Goal: Information Seeking & Learning: Stay updated

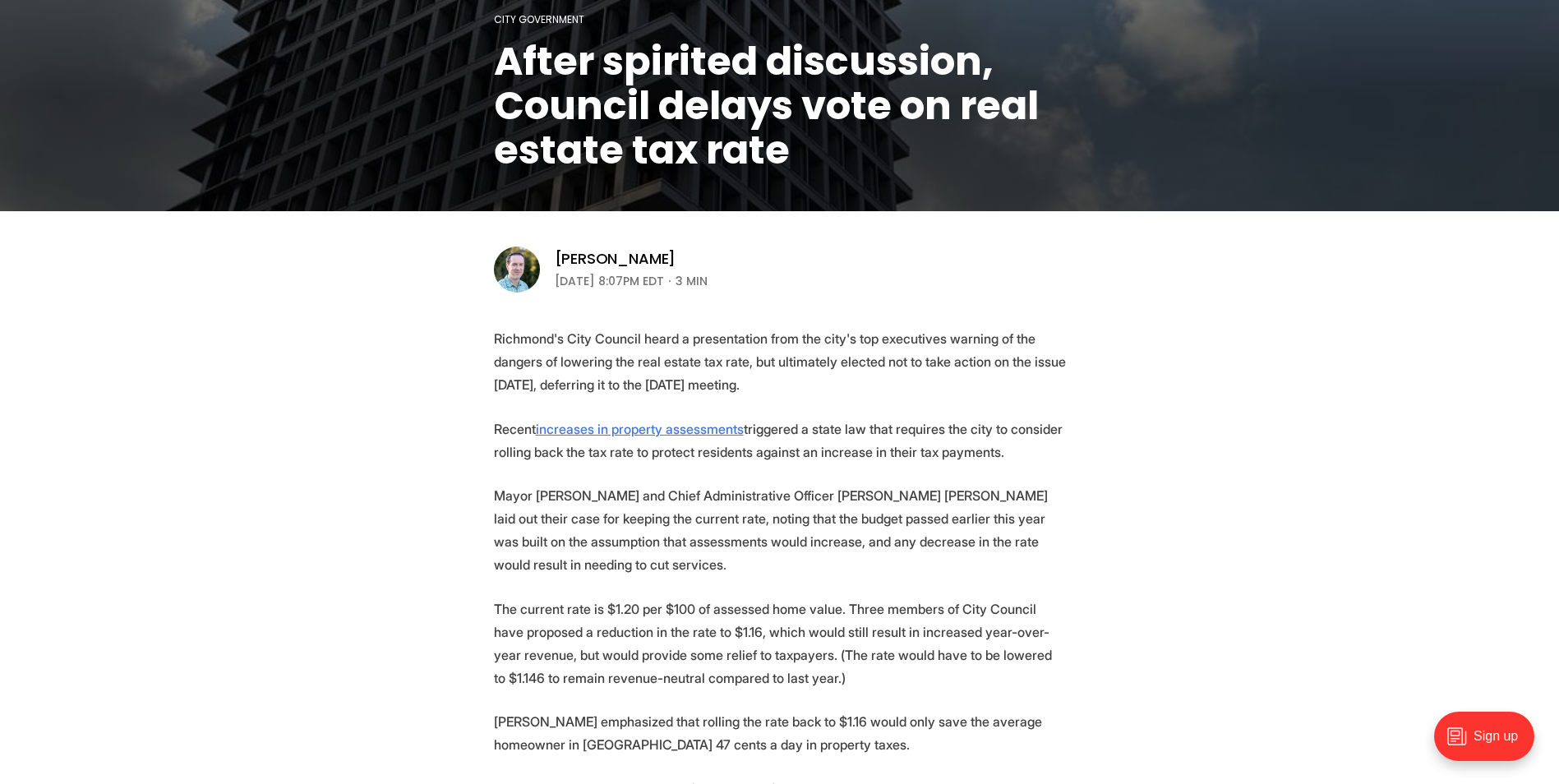
scroll to position [411, 0]
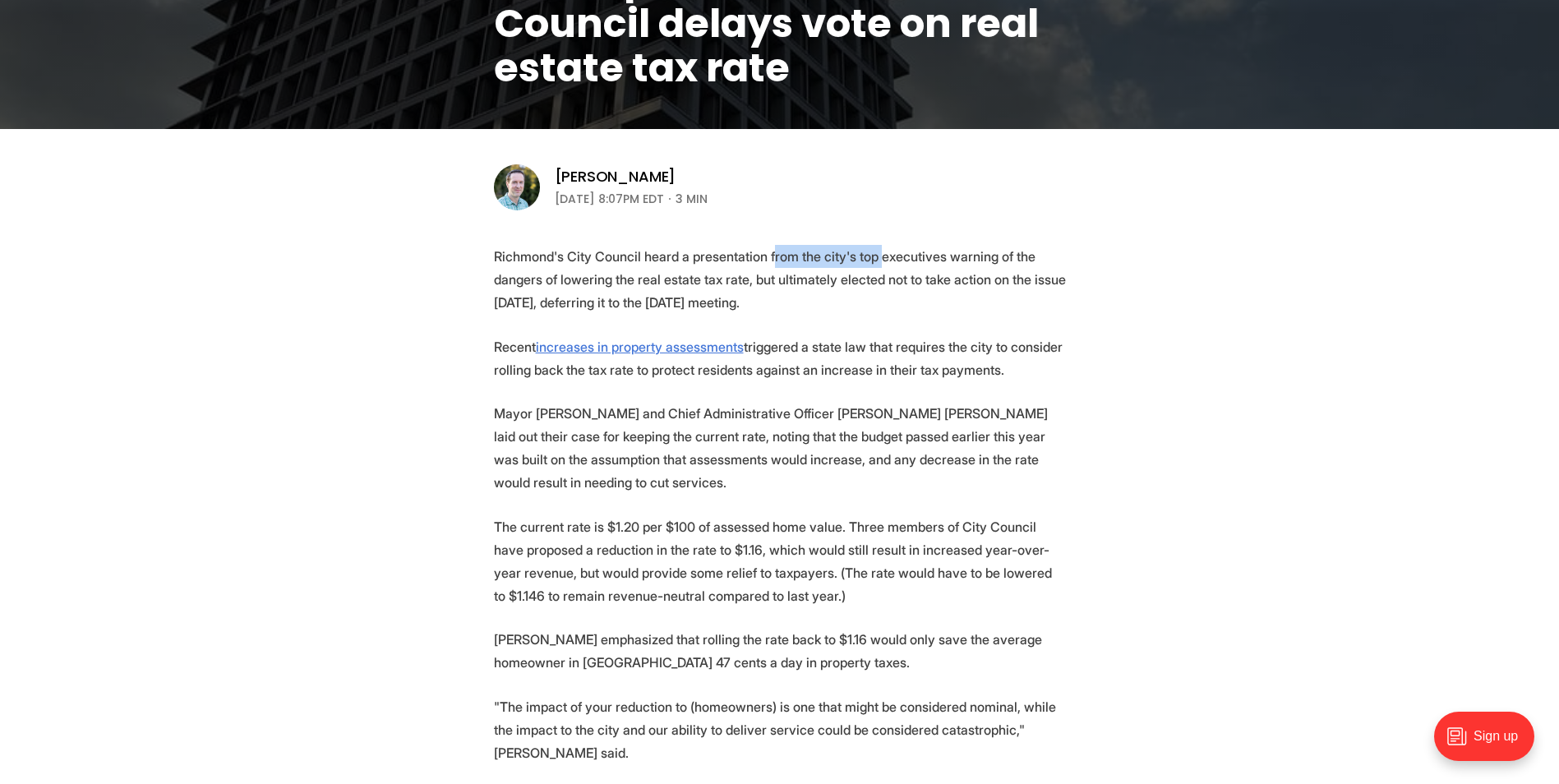
drag, startPoint x: 767, startPoint y: 257, endPoint x: 869, endPoint y: 265, distance: 102.3
click at [869, 265] on p "Richmond's City Council heard a presentation from the city's top executives war…" at bounding box center [780, 280] width 572 height 69
drag, startPoint x: 869, startPoint y: 265, endPoint x: 743, endPoint y: 299, distance: 130.5
click at [743, 299] on p "Richmond's City Council heard a presentation from the city's top executives war…" at bounding box center [780, 280] width 572 height 69
drag, startPoint x: 753, startPoint y: 273, endPoint x: 753, endPoint y: 282, distance: 9.0
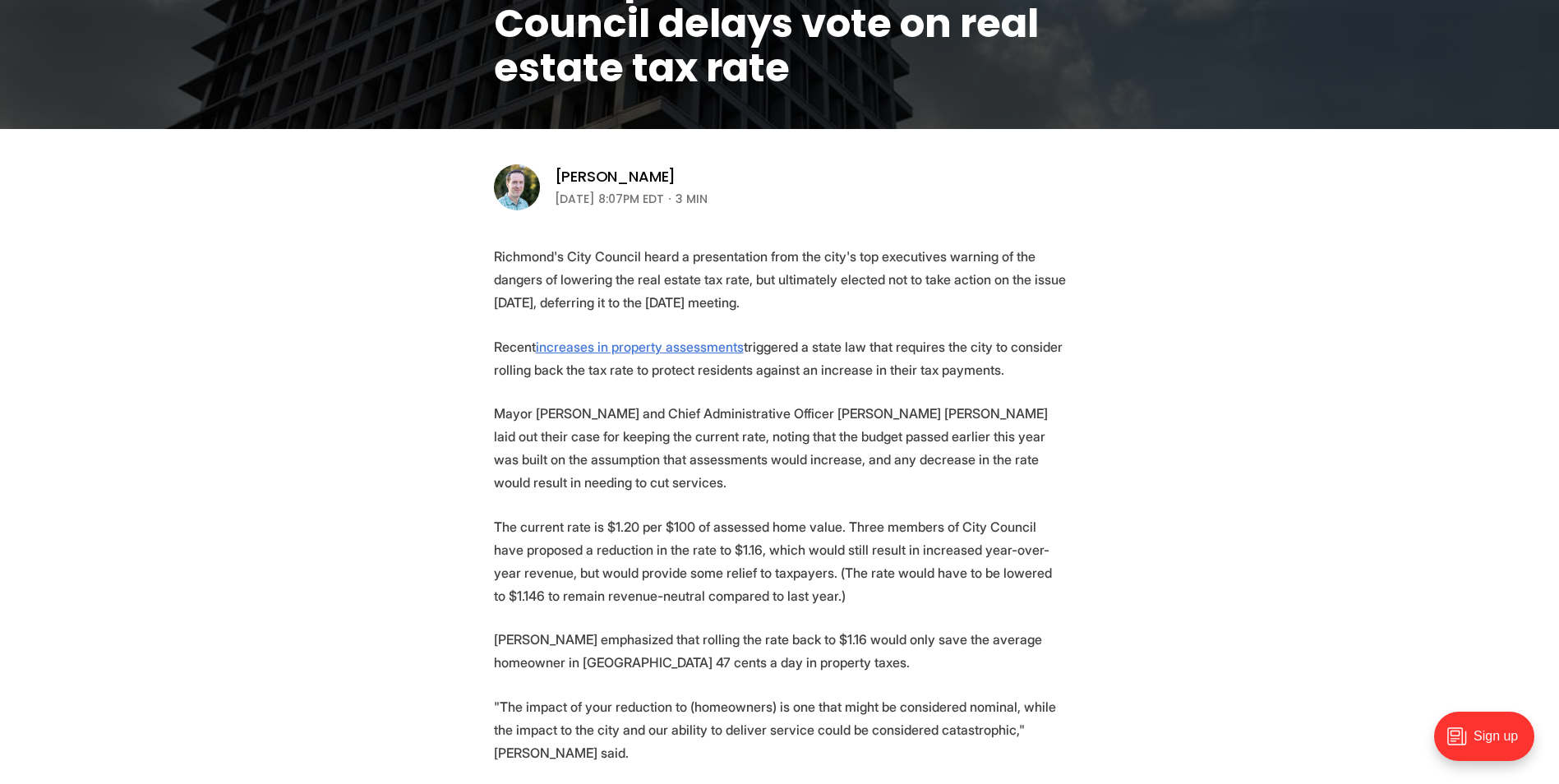
click at [753, 282] on p "Richmond's City Council heard a presentation from the city's top executives war…" at bounding box center [780, 280] width 572 height 69
click at [802, 309] on p "Richmond's City Council heard a presentation from the city's top executives war…" at bounding box center [780, 280] width 572 height 69
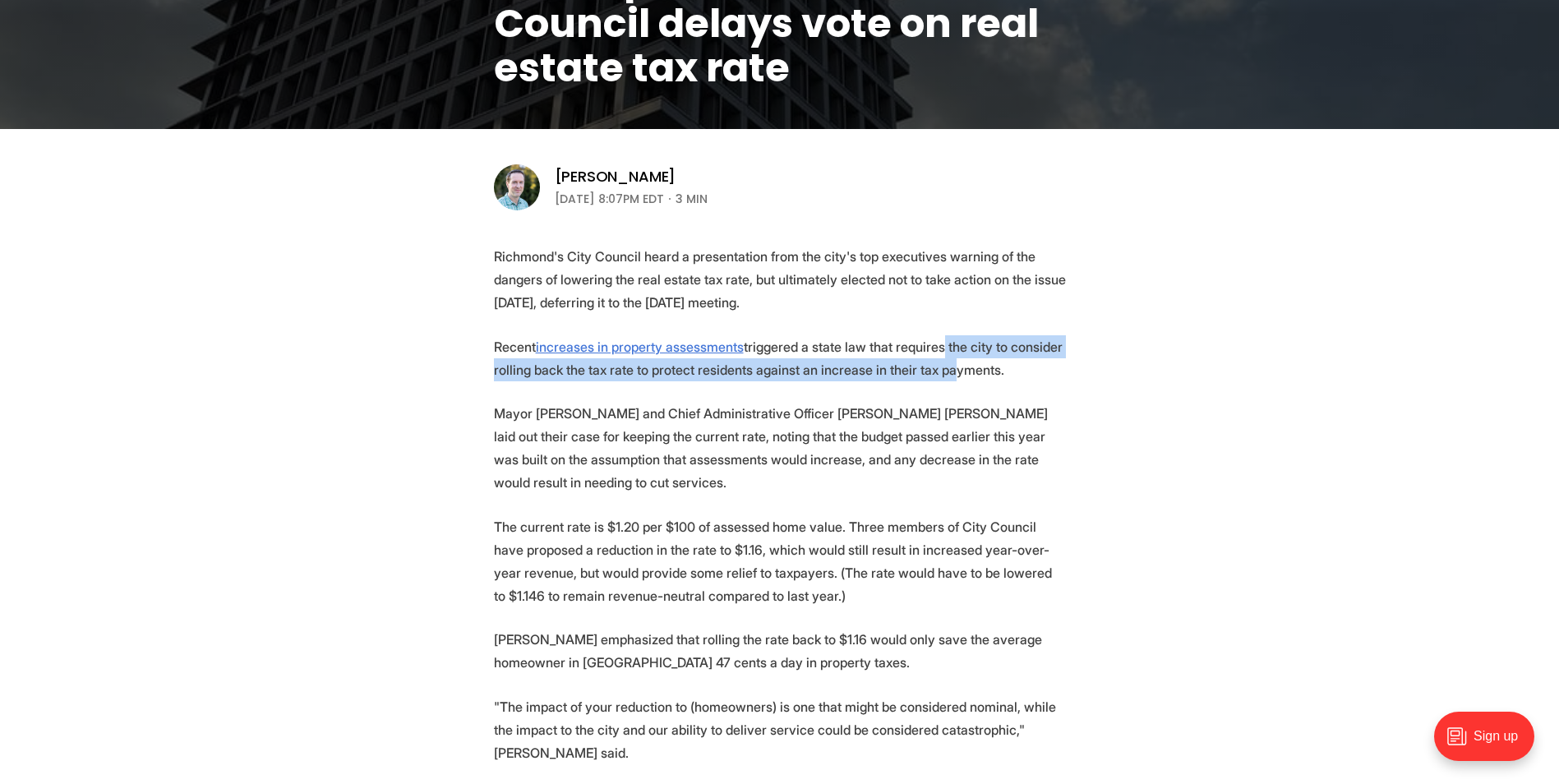
drag, startPoint x: 937, startPoint y: 337, endPoint x: 936, endPoint y: 361, distance: 24.0
click at [936, 361] on p "Recent increases in property assessments triggered a state law that requires th…" at bounding box center [780, 358] width 572 height 46
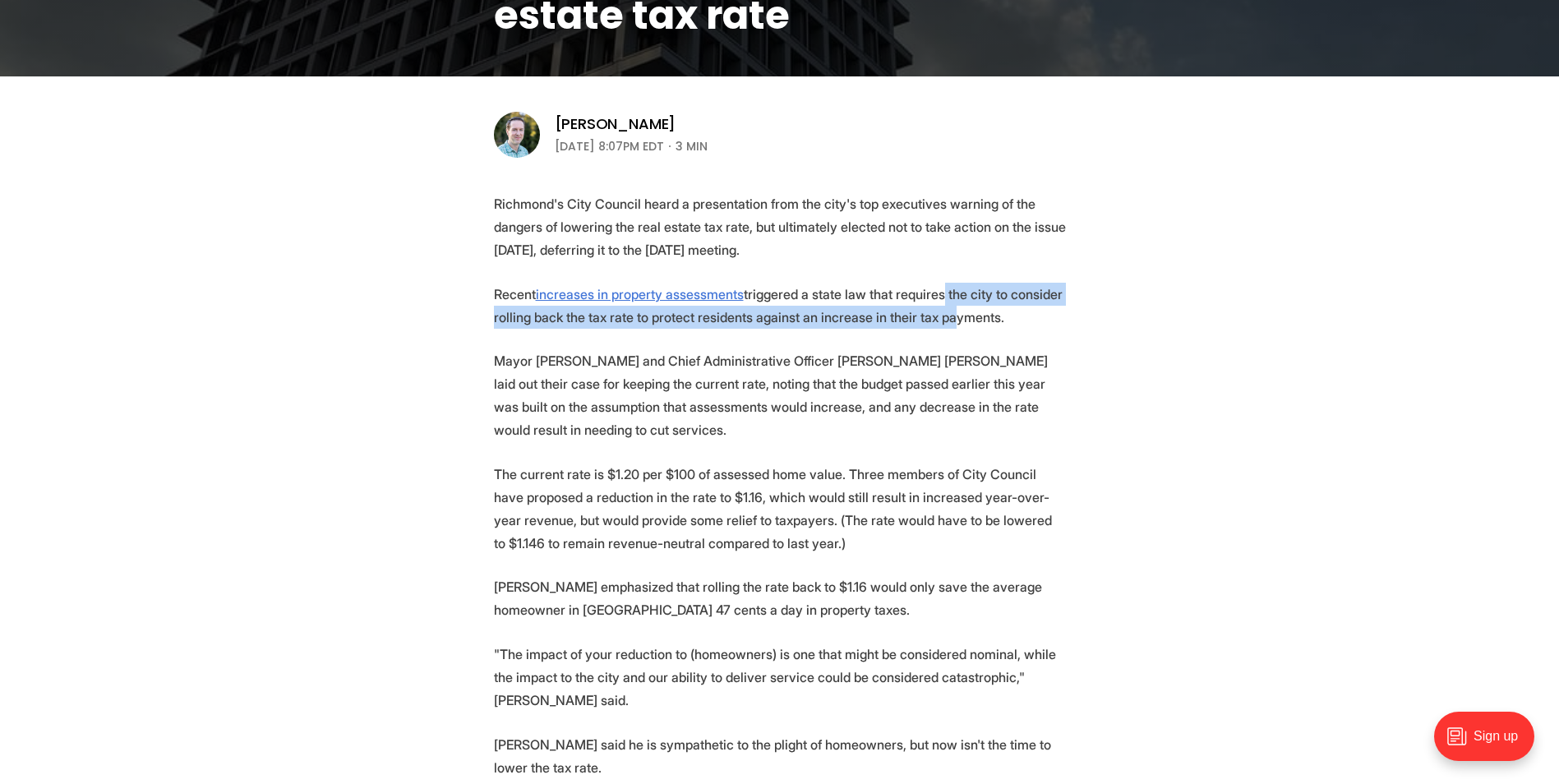
scroll to position [493, 0]
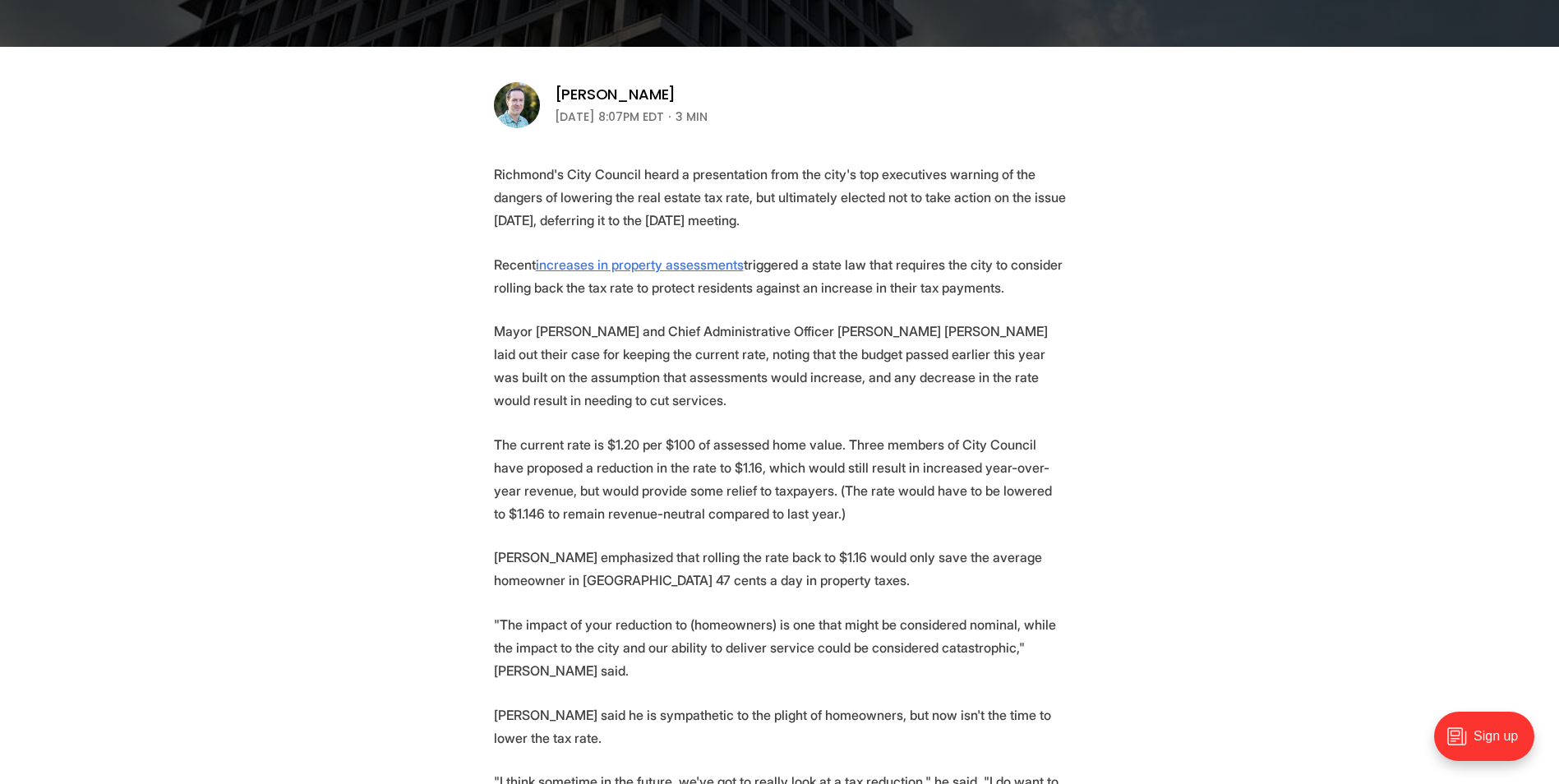
click at [600, 364] on p "Mayor [PERSON_NAME] and Chief Administrative Officer [PERSON_NAME] [PERSON_NAME…" at bounding box center [780, 366] width 572 height 92
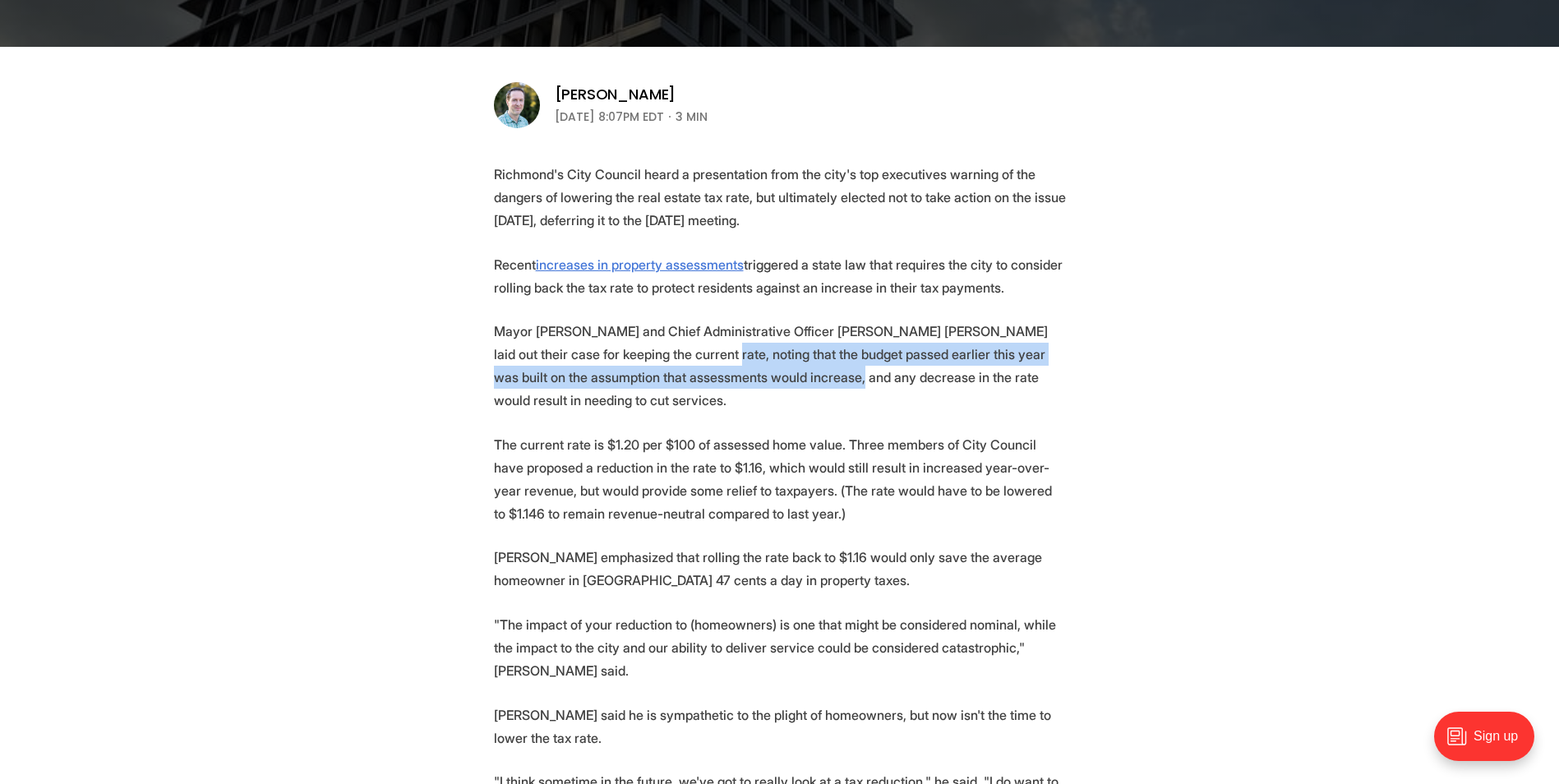
drag, startPoint x: 643, startPoint y: 356, endPoint x: 762, endPoint y: 392, distance: 124.3
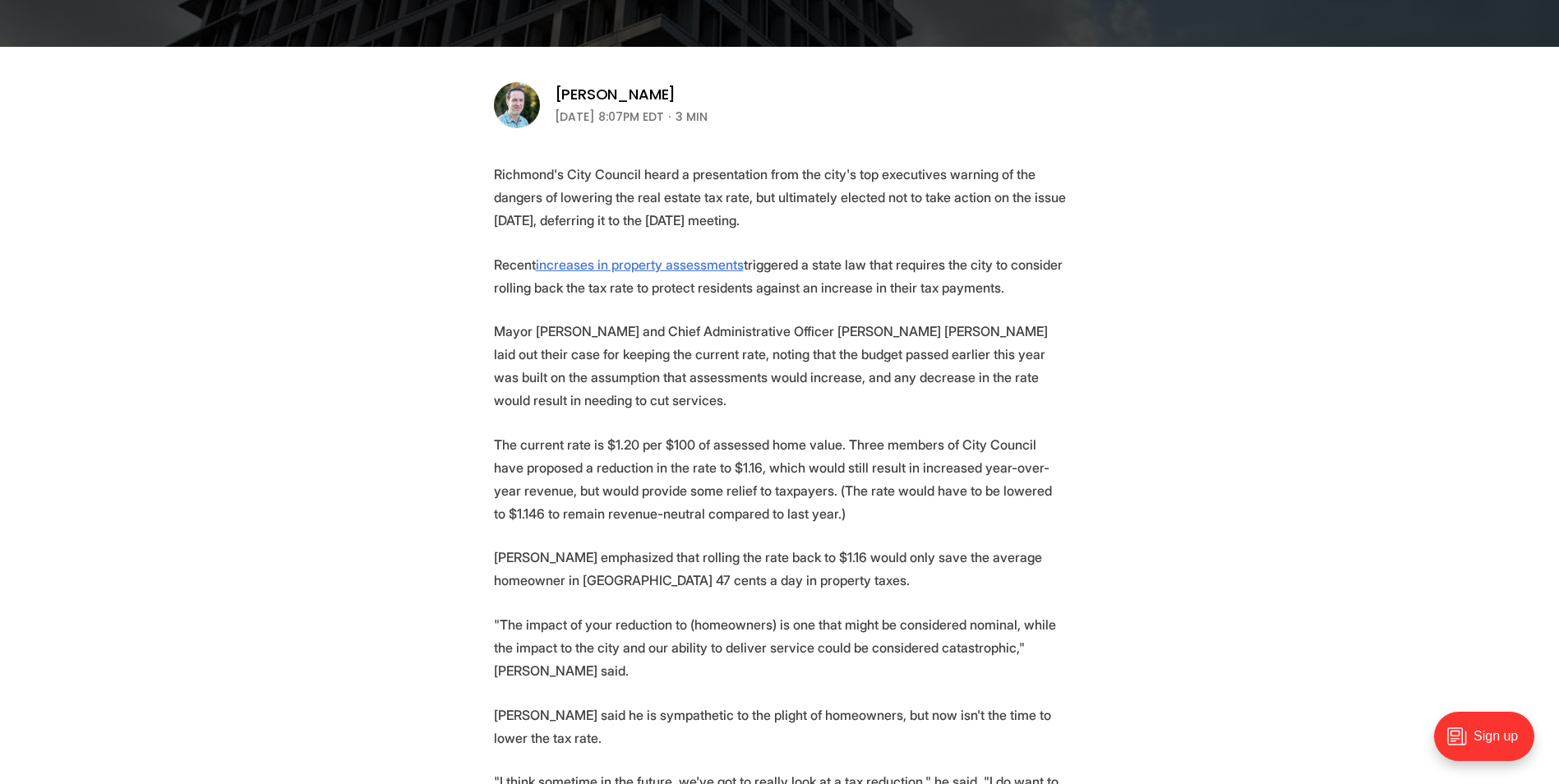
drag, startPoint x: 762, startPoint y: 392, endPoint x: 719, endPoint y: 499, distance: 115.3
click at [719, 499] on p "The current rate is $1.20 per $100 of assessed home value. Three members of Cit…" at bounding box center [780, 479] width 572 height 92
click at [640, 433] on p "The current rate is $1.20 per $100 of assessed home value. Three members of Cit…" at bounding box center [780, 479] width 572 height 92
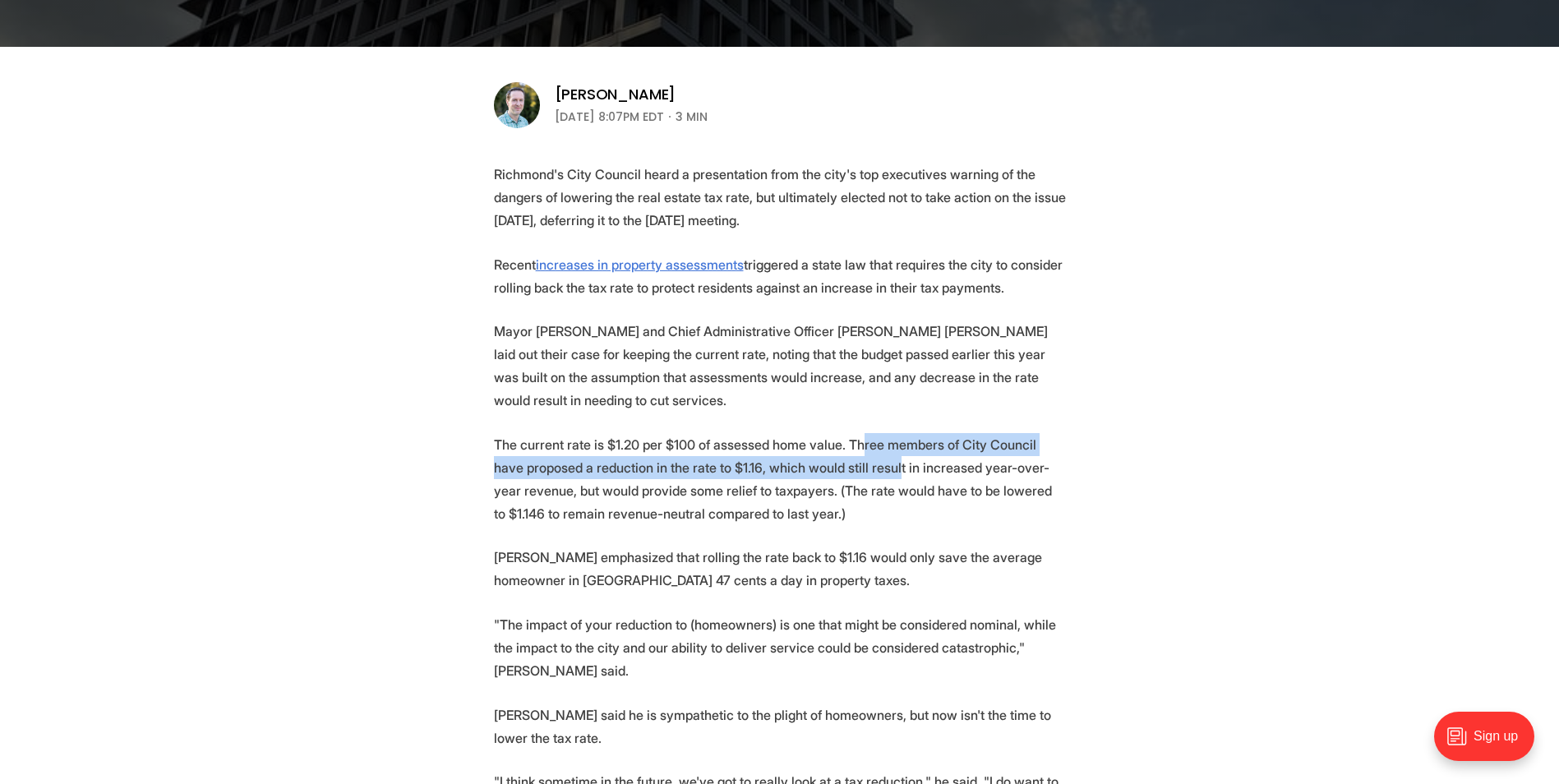
drag, startPoint x: 861, startPoint y: 426, endPoint x: 864, endPoint y: 445, distance: 19.2
click at [864, 445] on p "The current rate is $1.20 per $100 of assessed home value. Three members of Cit…" at bounding box center [780, 479] width 572 height 92
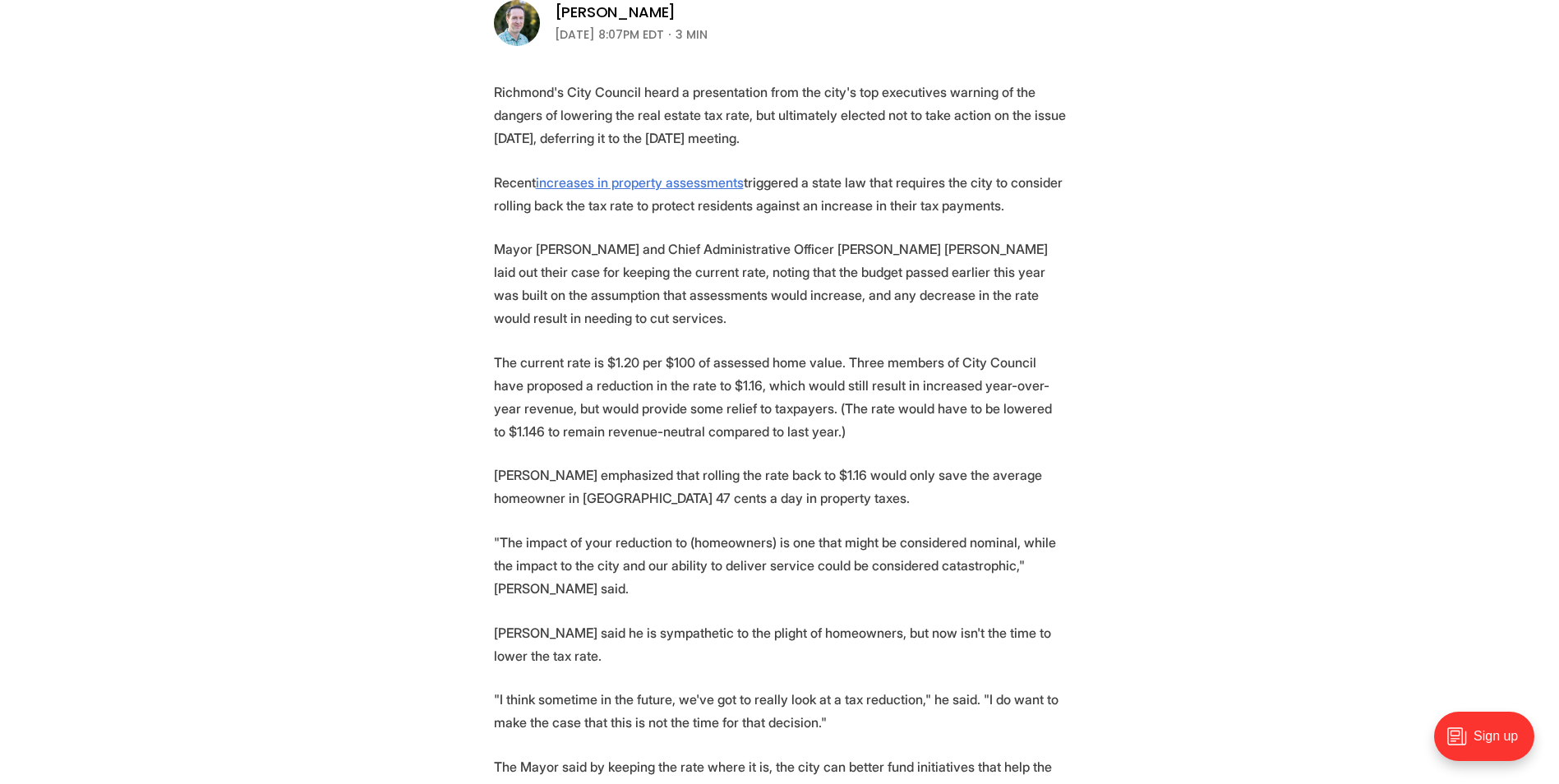
click at [899, 370] on p "The current rate is $1.20 per $100 of assessed home value. Three members of Cit…" at bounding box center [780, 396] width 572 height 92
click at [595, 384] on p "The current rate is $1.20 per $100 of assessed home value. Three members of Cit…" at bounding box center [780, 396] width 572 height 92
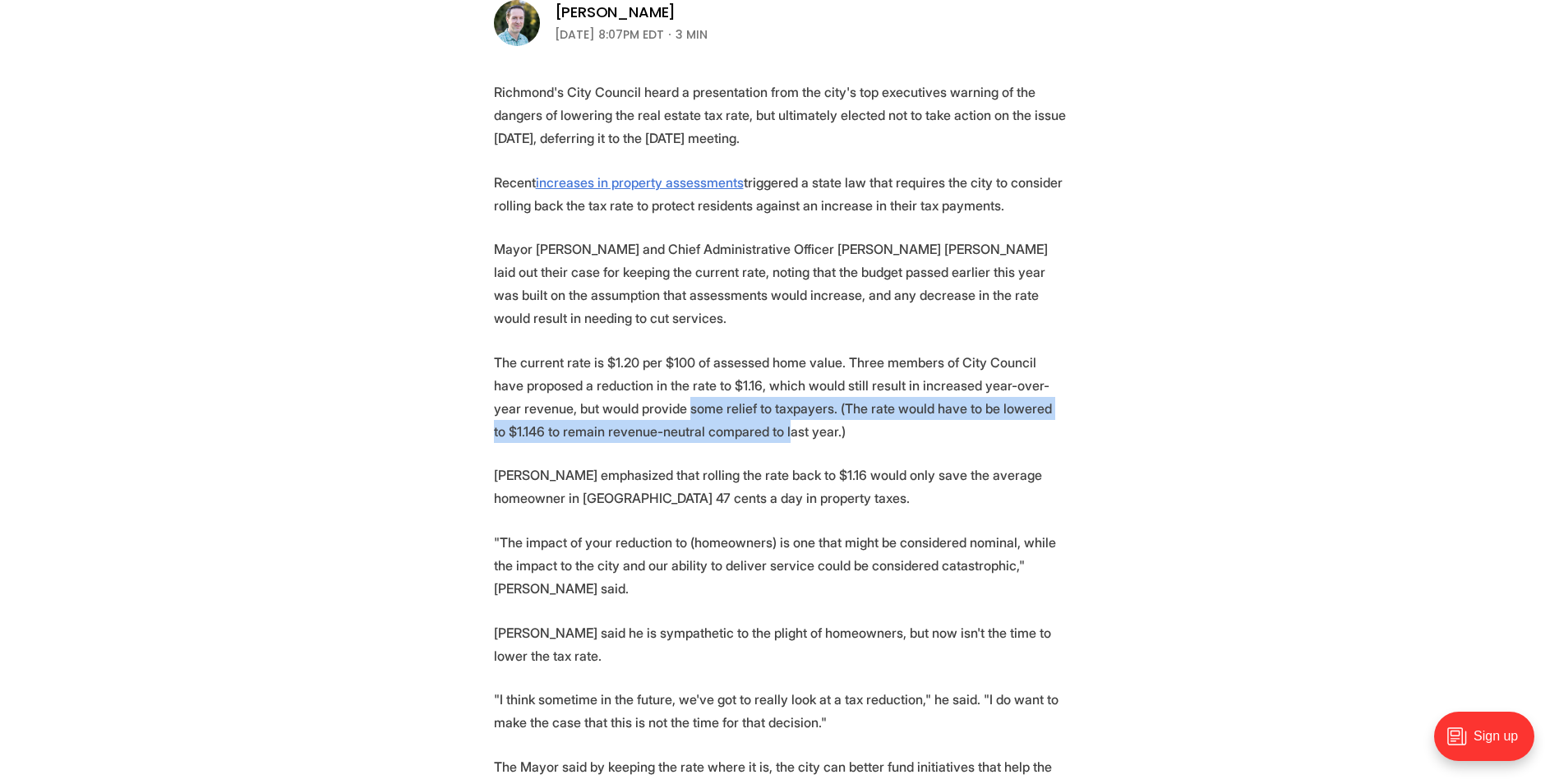
drag, startPoint x: 656, startPoint y: 384, endPoint x: 772, endPoint y: 406, distance: 118.1
click at [772, 406] on p "The current rate is $1.20 per $100 of assessed home value. Three members of Cit…" at bounding box center [780, 396] width 572 height 92
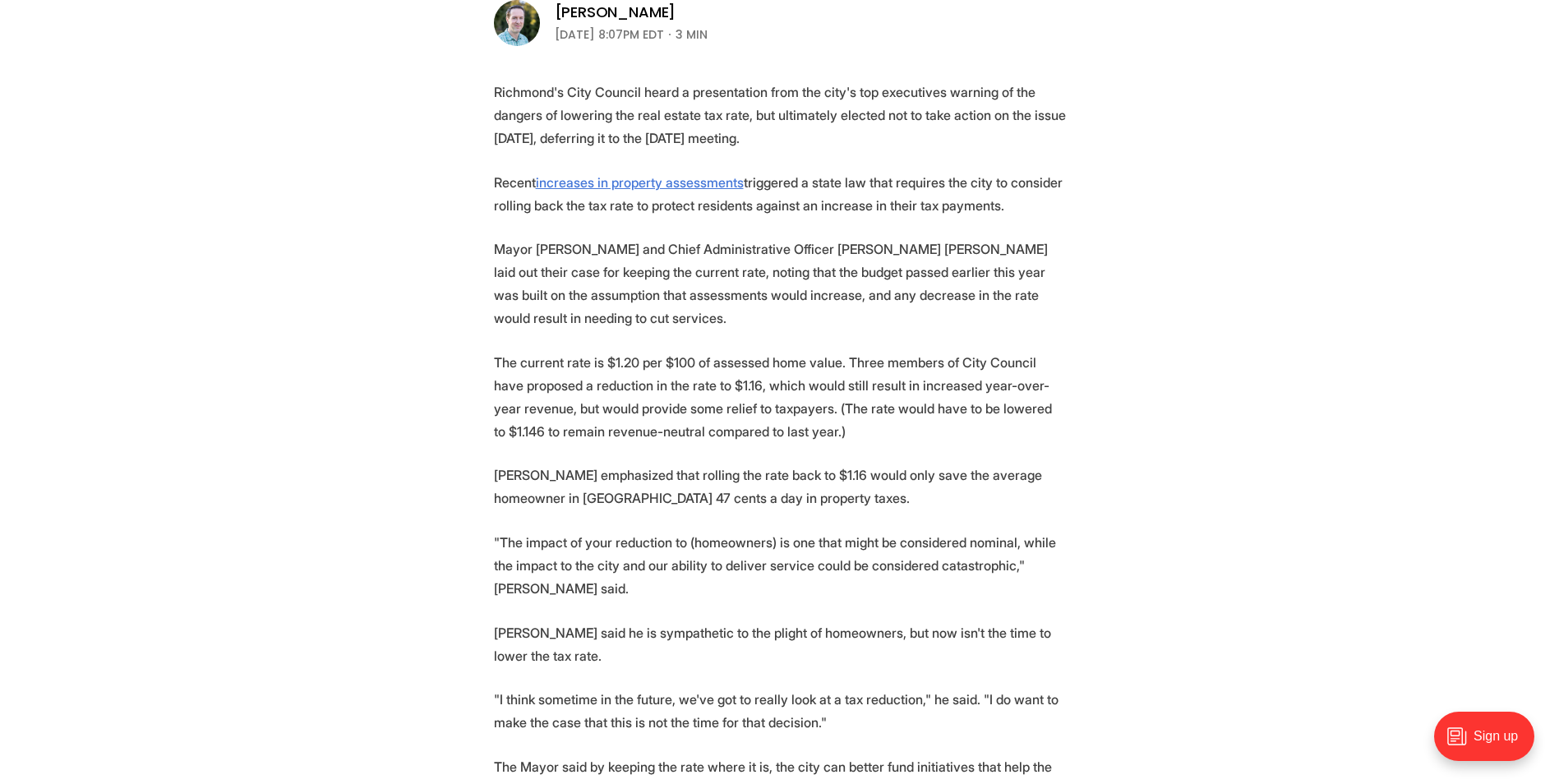
drag, startPoint x: 772, startPoint y: 406, endPoint x: 802, endPoint y: 516, distance: 114.0
click at [802, 530] on p ""The impact of your reduction to (homeowners) is one that might be considered n…" at bounding box center [780, 565] width 572 height 69
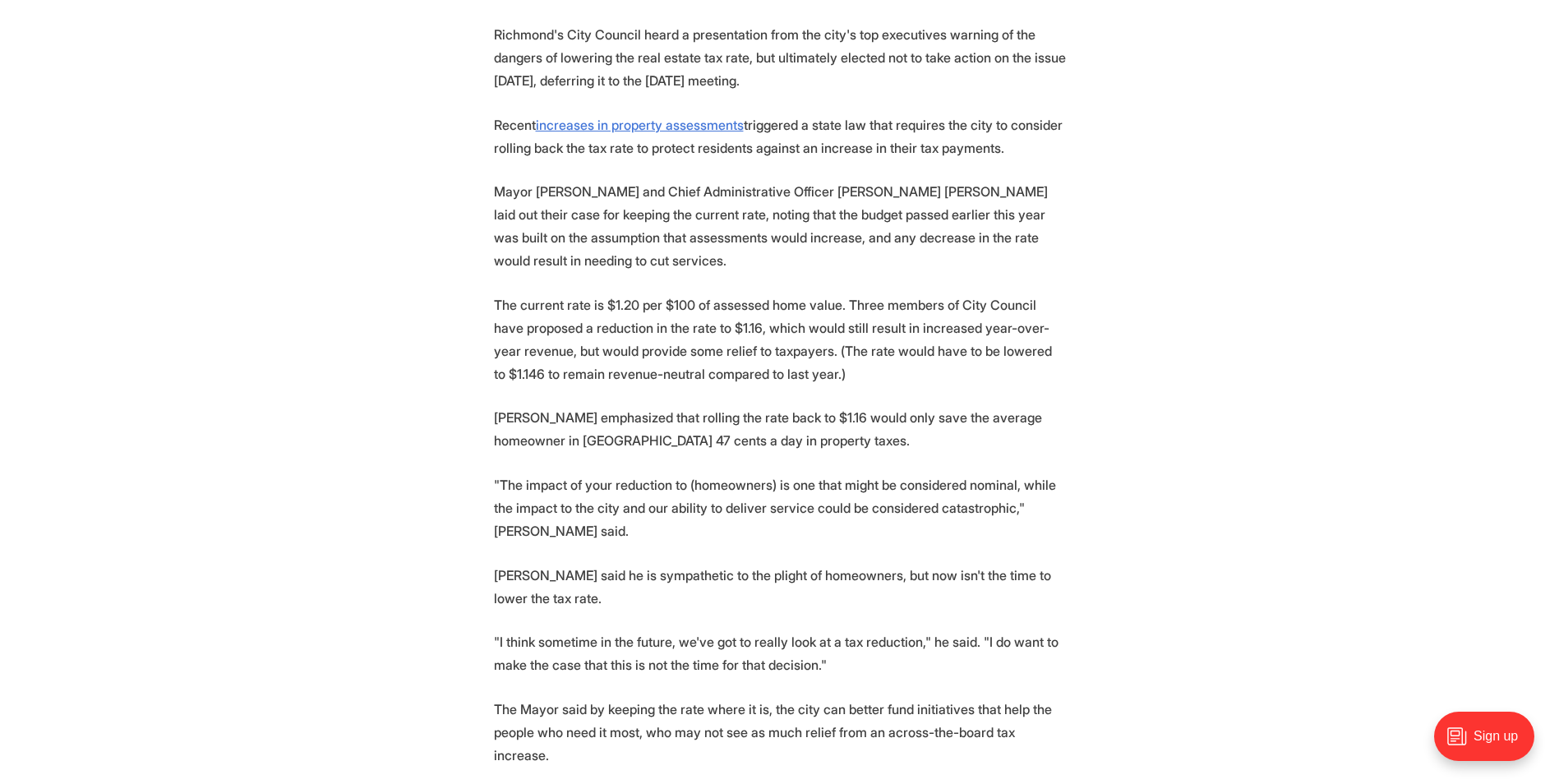
scroll to position [658, 0]
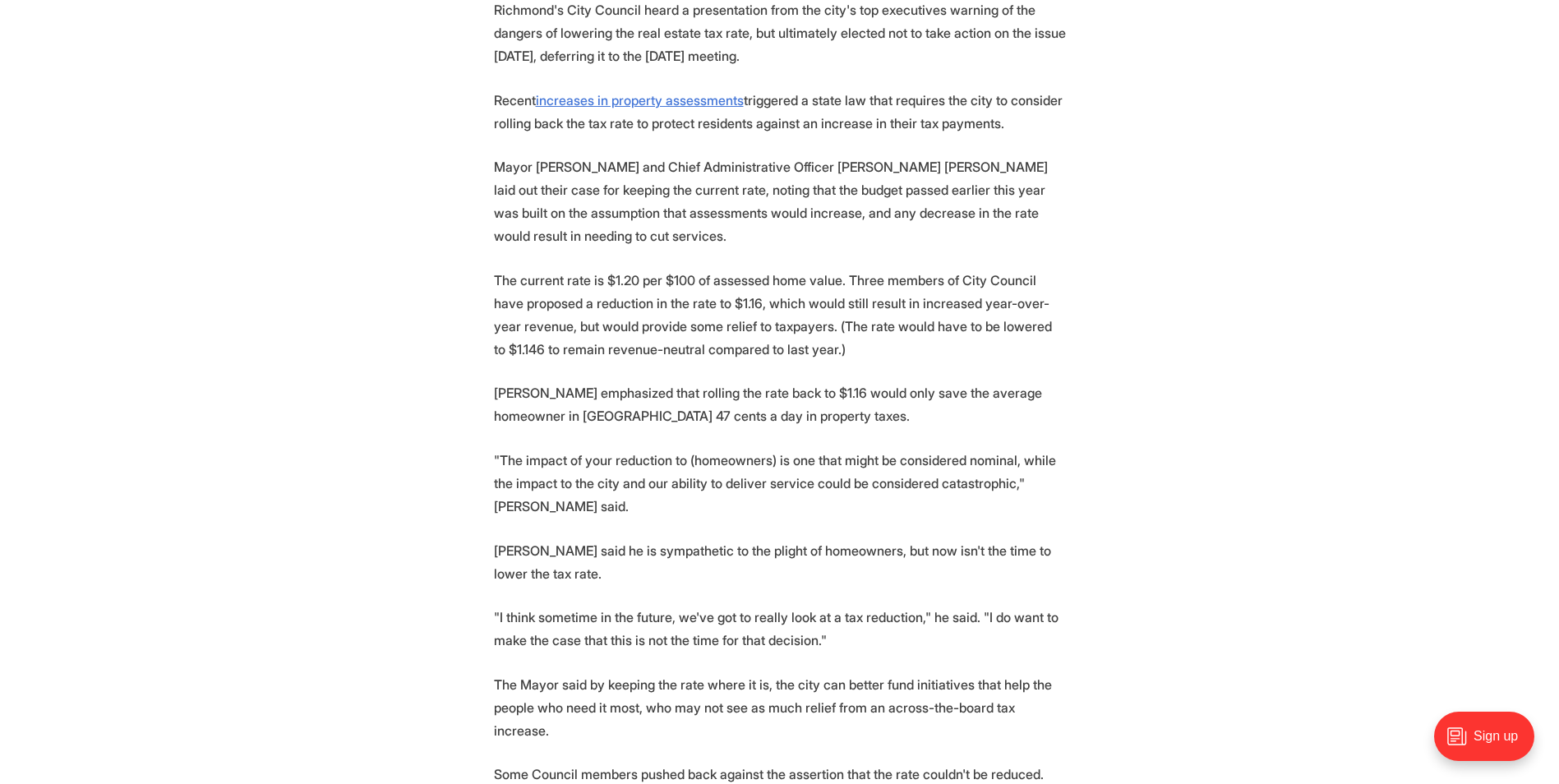
click at [894, 381] on p "[PERSON_NAME] emphasized that rolling the rate back to $1.16 would only save th…" at bounding box center [780, 404] width 572 height 46
click at [629, 393] on p "[PERSON_NAME] emphasized that rolling the rate back to $1.16 would only save th…" at bounding box center [780, 404] width 572 height 46
click at [607, 456] on p ""The impact of your reduction to (homeowners) is one that might be considered n…" at bounding box center [780, 483] width 572 height 69
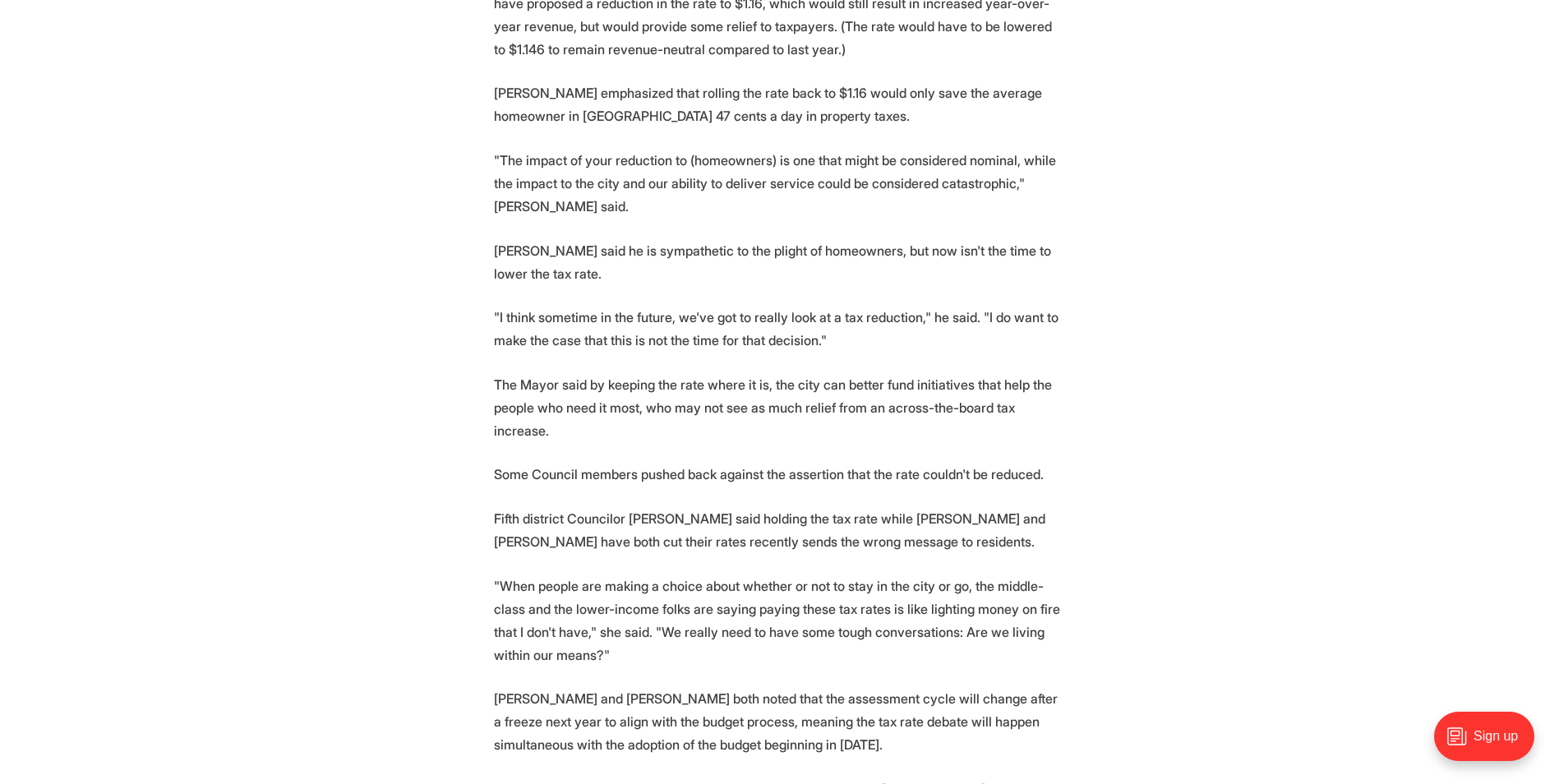
scroll to position [986, 0]
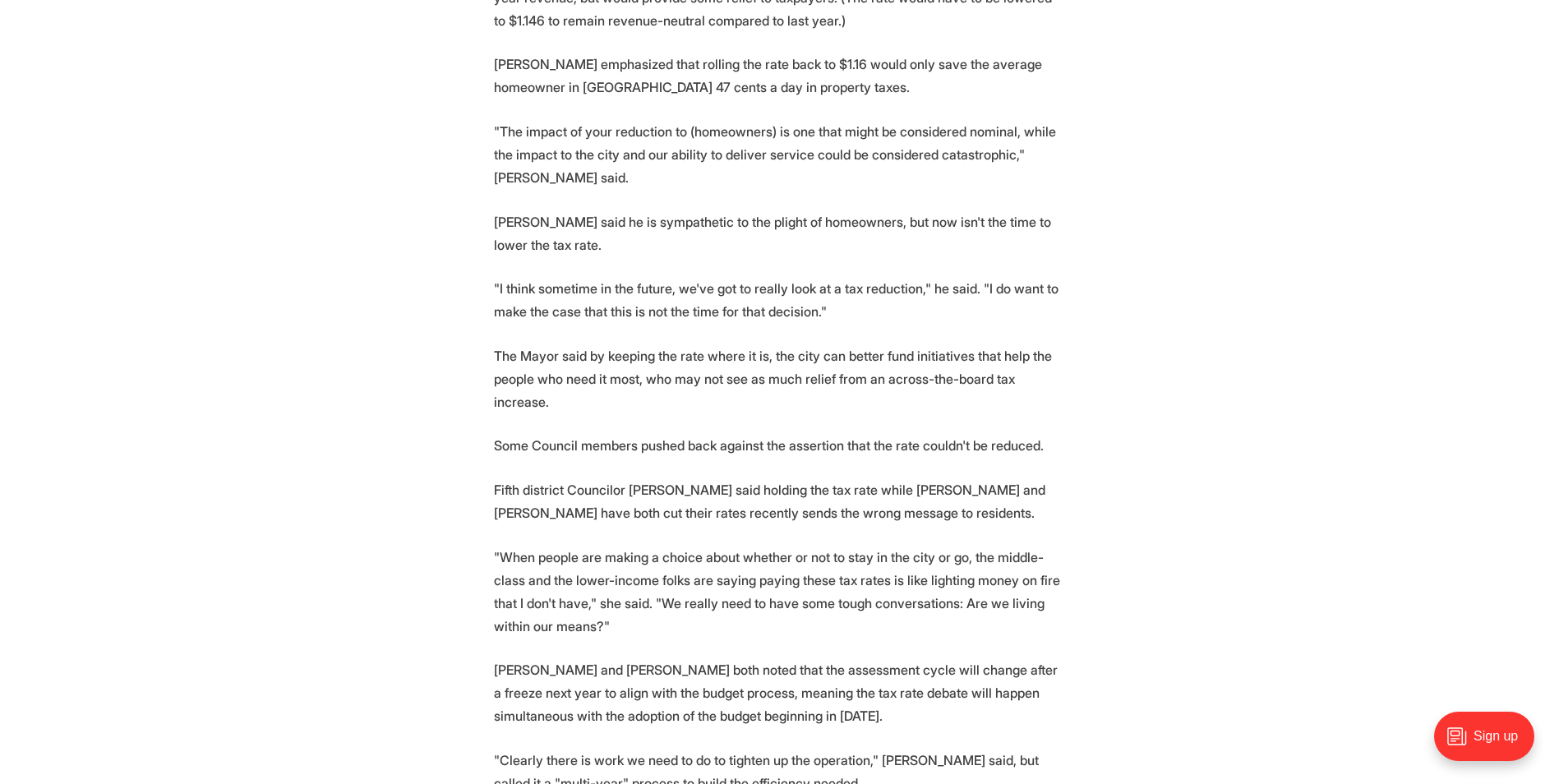
click at [621, 277] on p ""I think sometime in the future, we've got to really look at a tax reduction," …" at bounding box center [780, 300] width 572 height 46
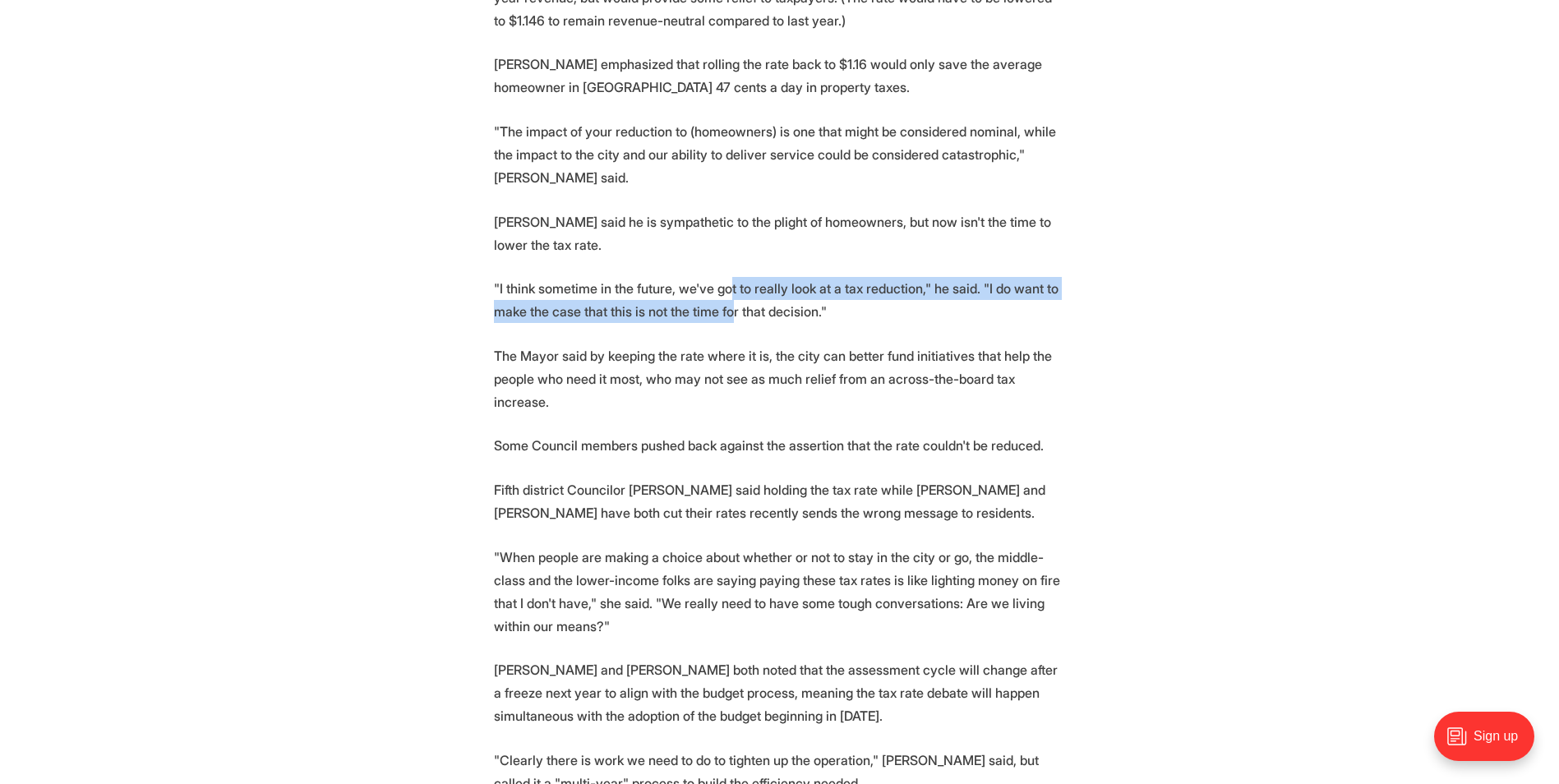
drag, startPoint x: 726, startPoint y: 244, endPoint x: 728, endPoint y: 268, distance: 24.1
click at [728, 277] on p ""I think sometime in the future, we've got to really look at a tax reduction," …" at bounding box center [780, 300] width 572 height 46
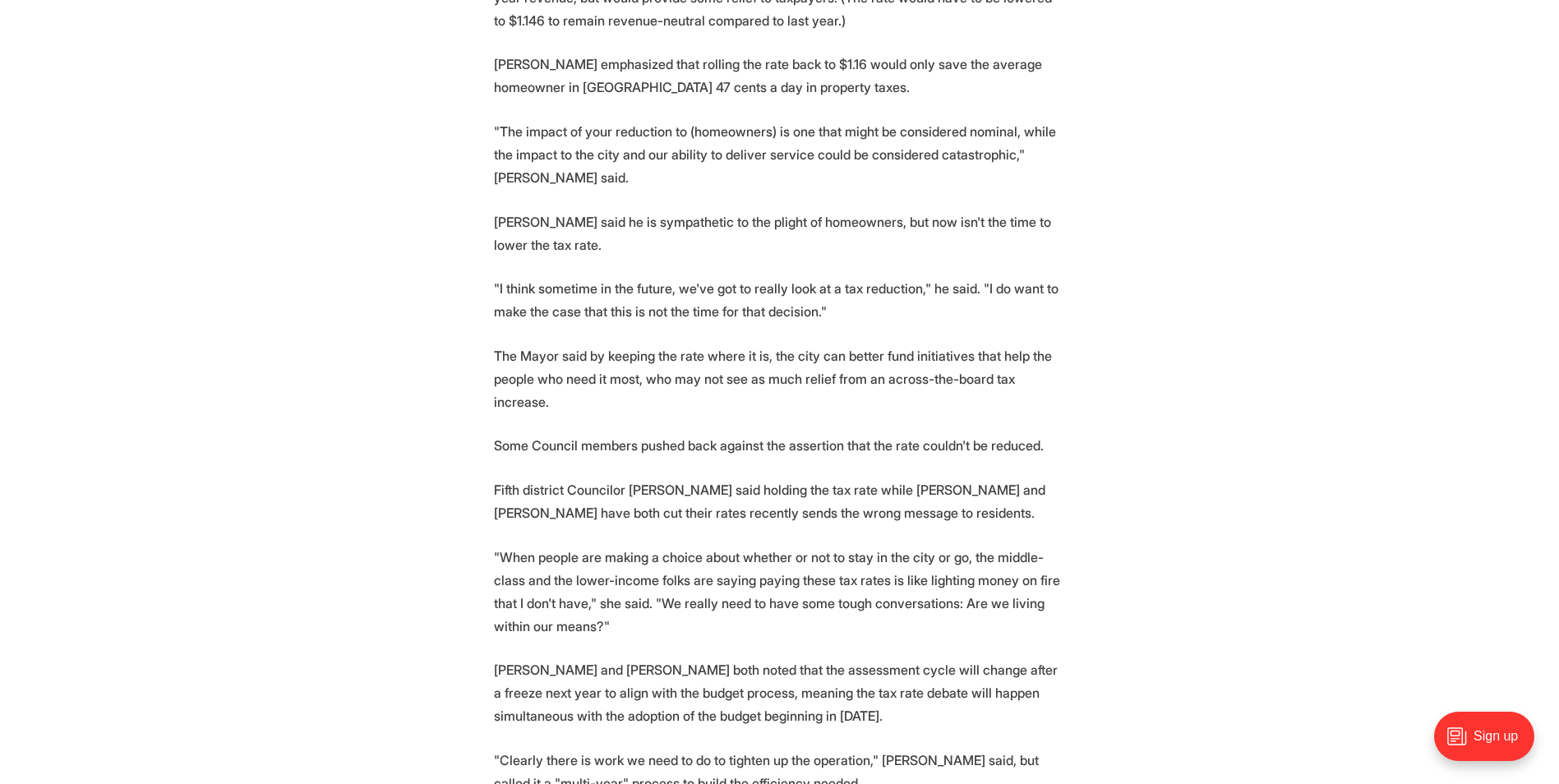
drag, startPoint x: 728, startPoint y: 268, endPoint x: 733, endPoint y: 334, distance: 66.2
click at [733, 345] on p "The Mayor said by keeping the rate where it is, the city can better fund initia…" at bounding box center [780, 379] width 572 height 69
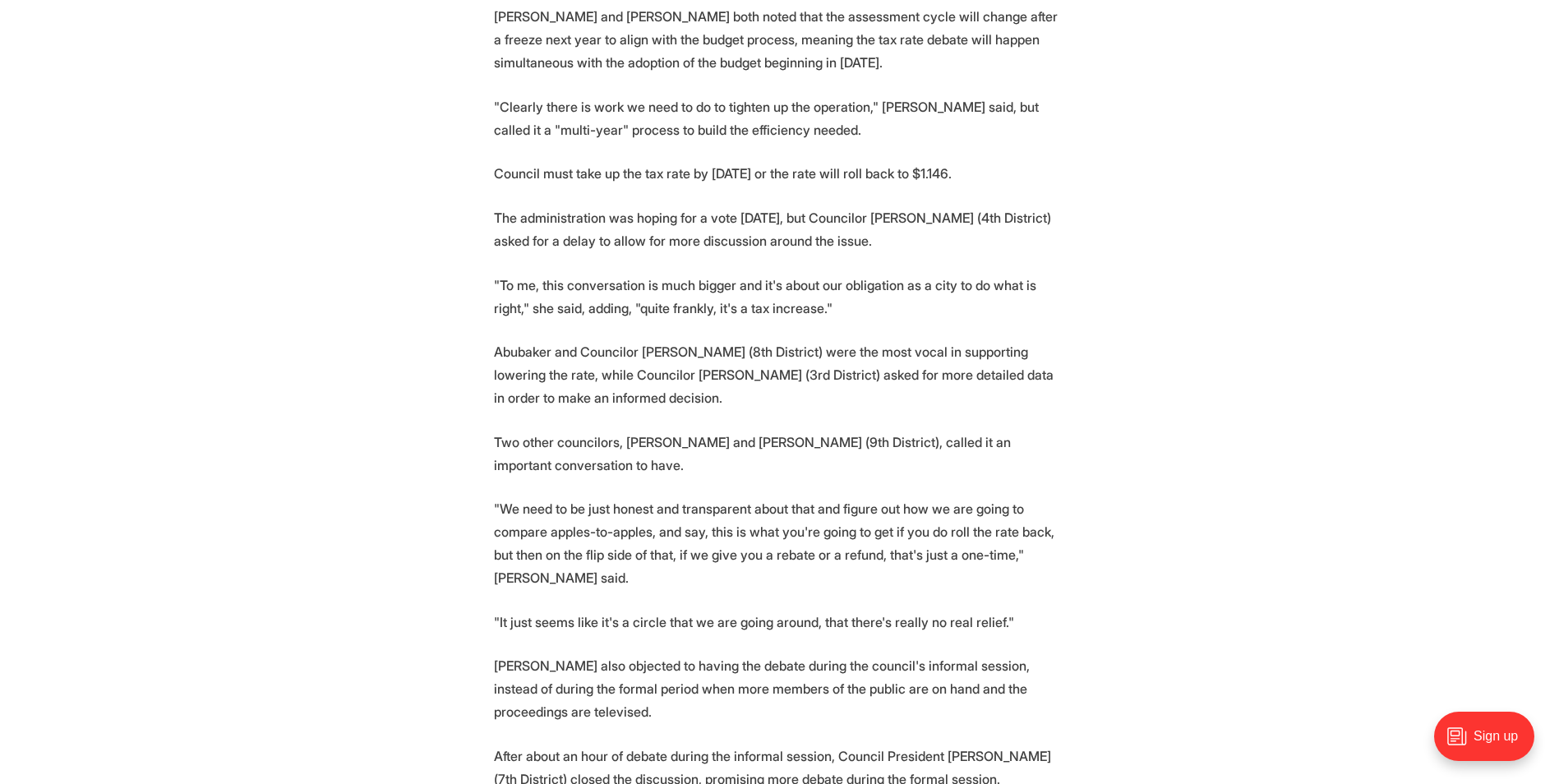
scroll to position [1643, 0]
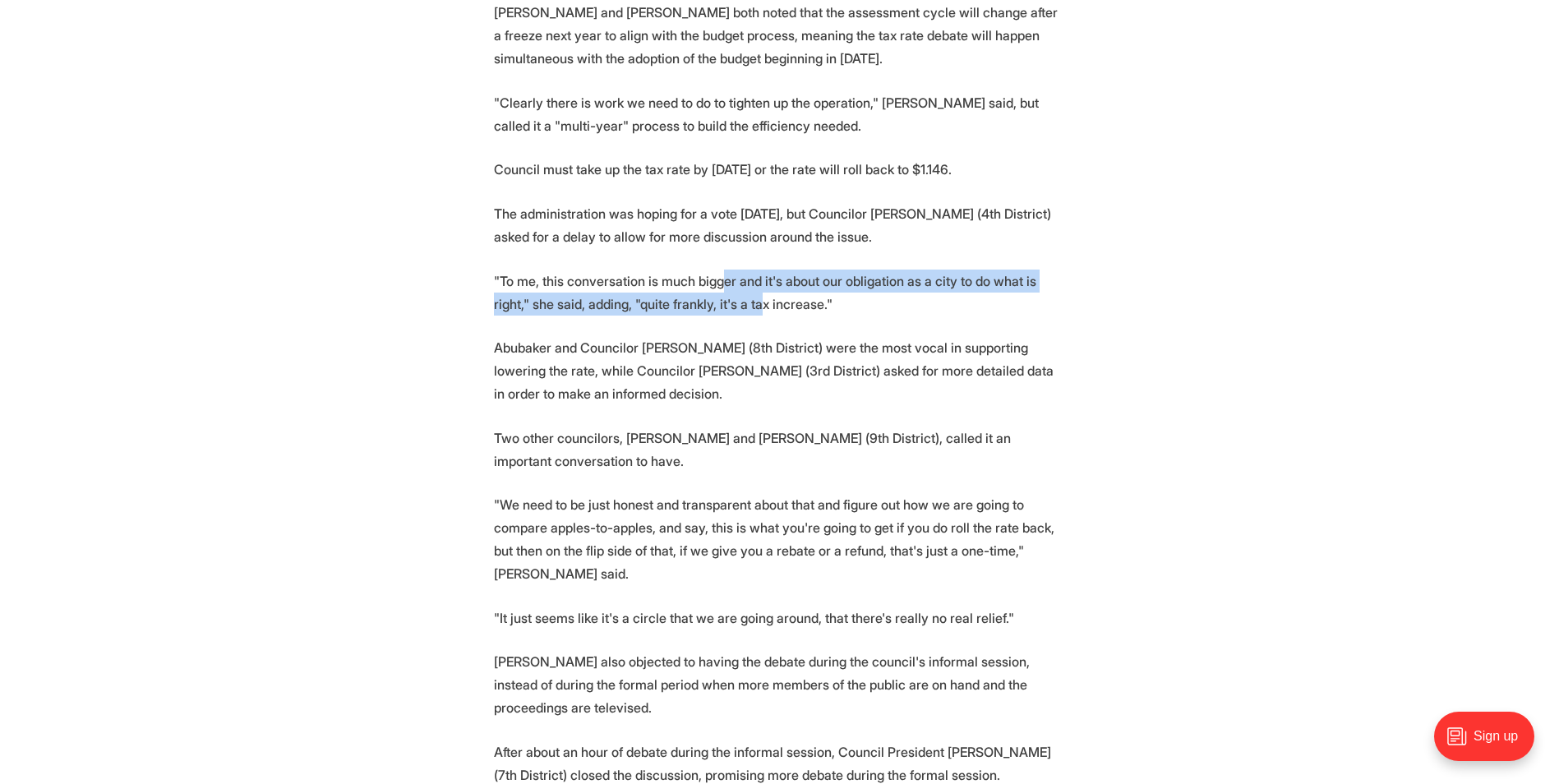
drag, startPoint x: 717, startPoint y: 206, endPoint x: 721, endPoint y: 228, distance: 22.4
click at [721, 270] on p ""To me, this conversation is much bigger and it's about our obligation as a cit…" at bounding box center [780, 293] width 572 height 46
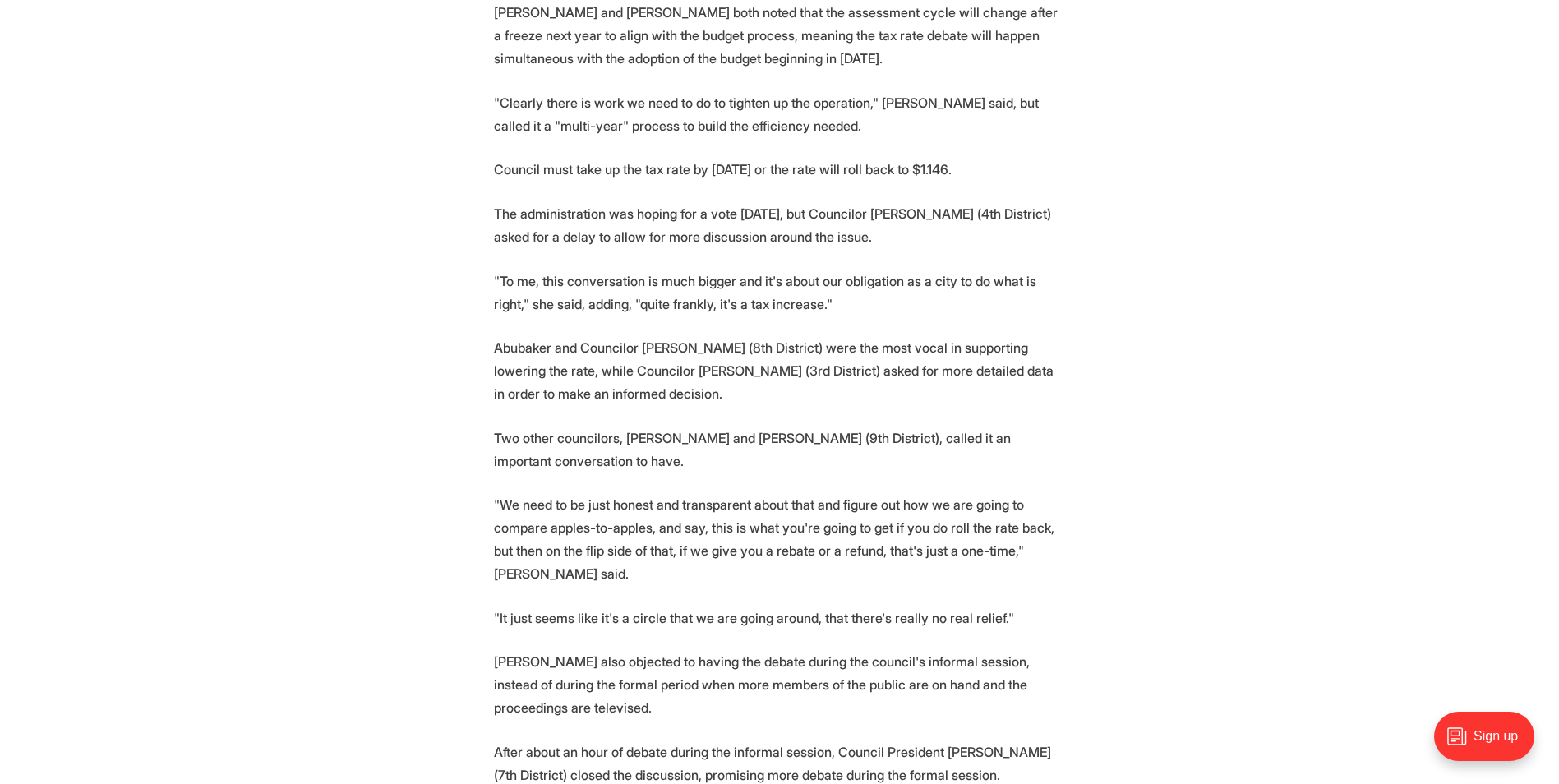
drag, startPoint x: 721, startPoint y: 228, endPoint x: 712, endPoint y: 359, distance: 131.3
click at [712, 426] on p "Two other councilors, [PERSON_NAME] and [PERSON_NAME] (9th District), called it…" at bounding box center [780, 449] width 572 height 46
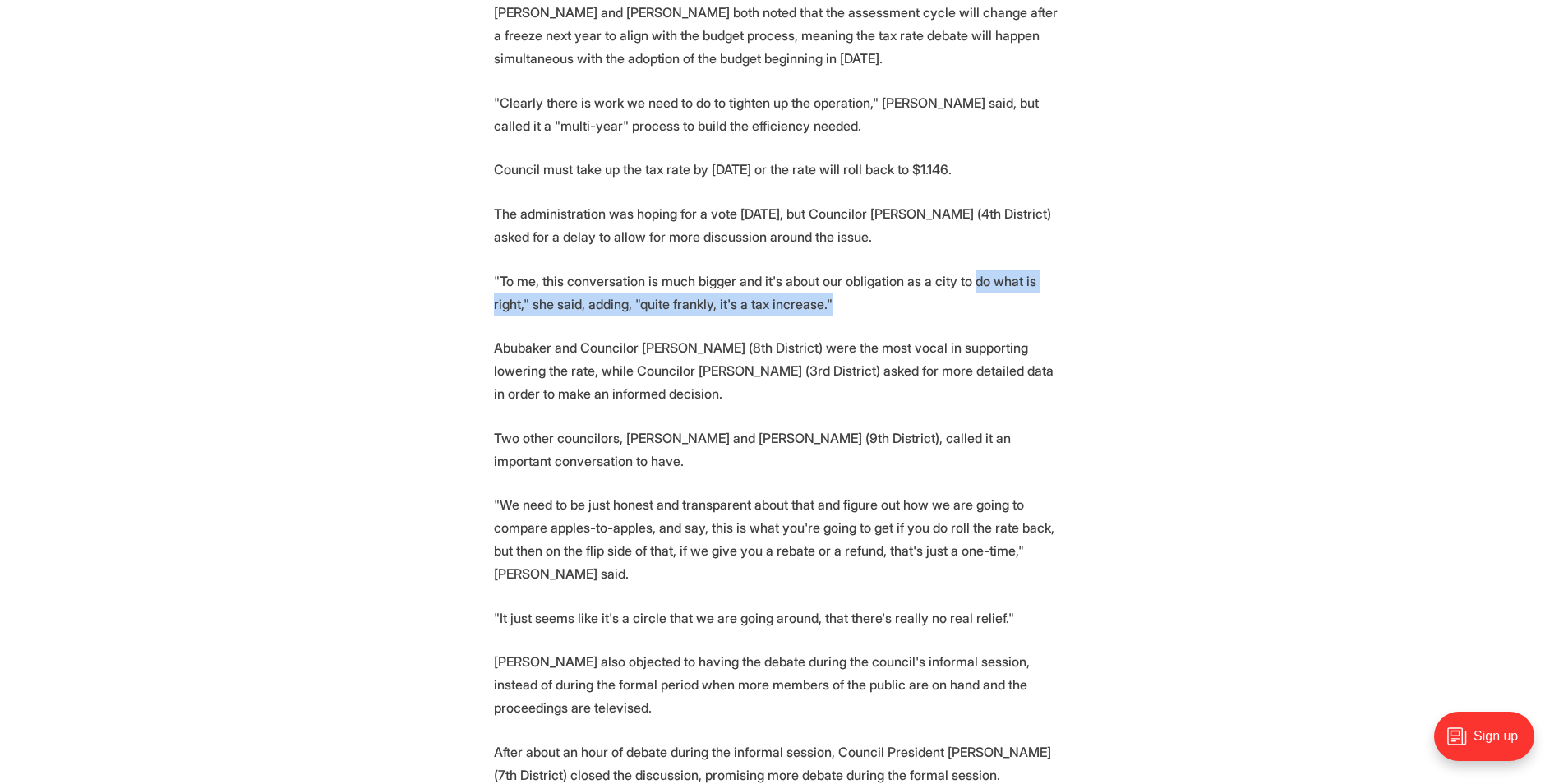
drag, startPoint x: 961, startPoint y: 210, endPoint x: 949, endPoint y: 252, distance: 43.7
click at [949, 252] on section "Richmond's City Council heard a presentation from the city's top executives war…" at bounding box center [780, 13] width 1559 height 2004
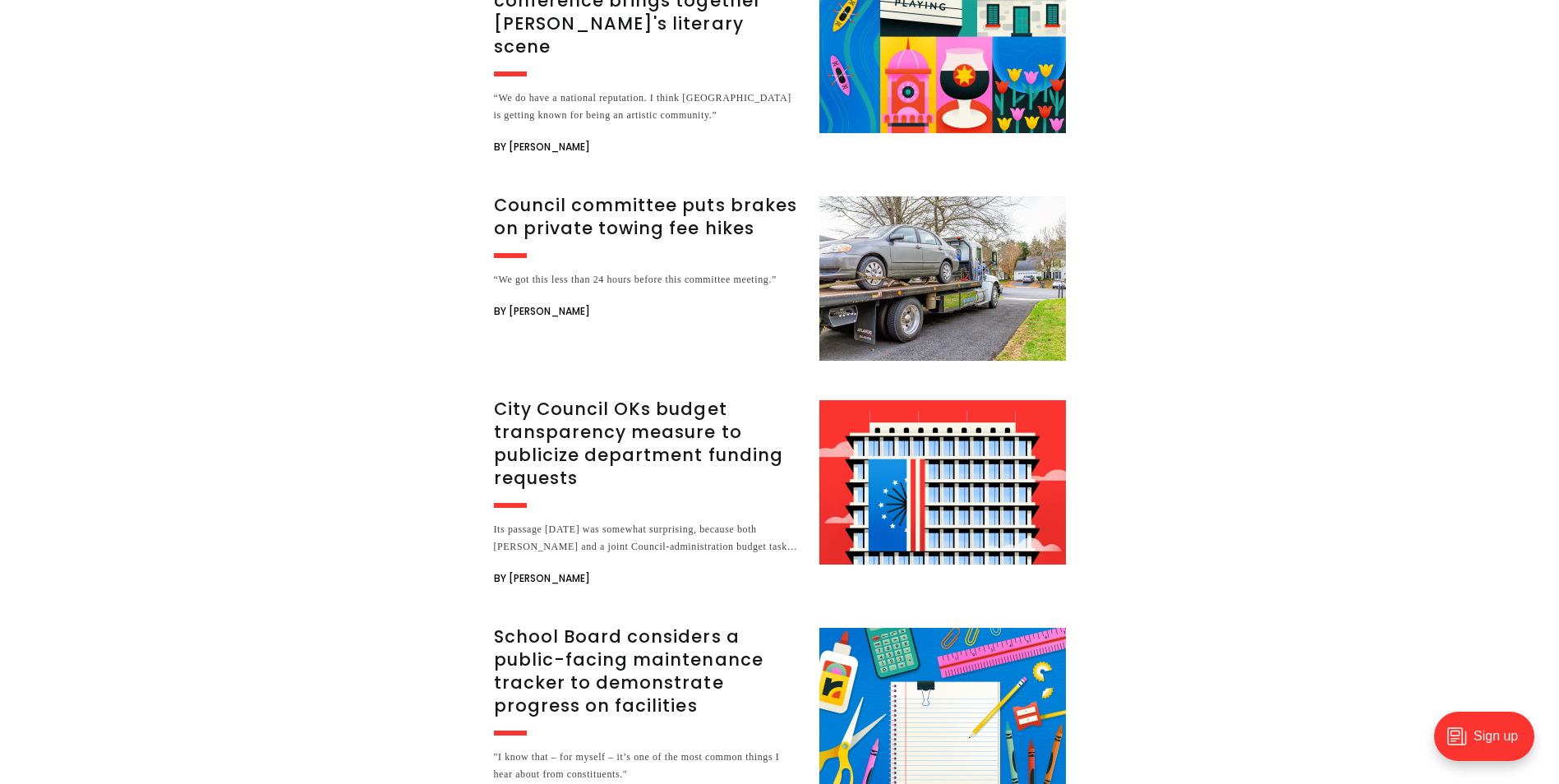
scroll to position [2876, 0]
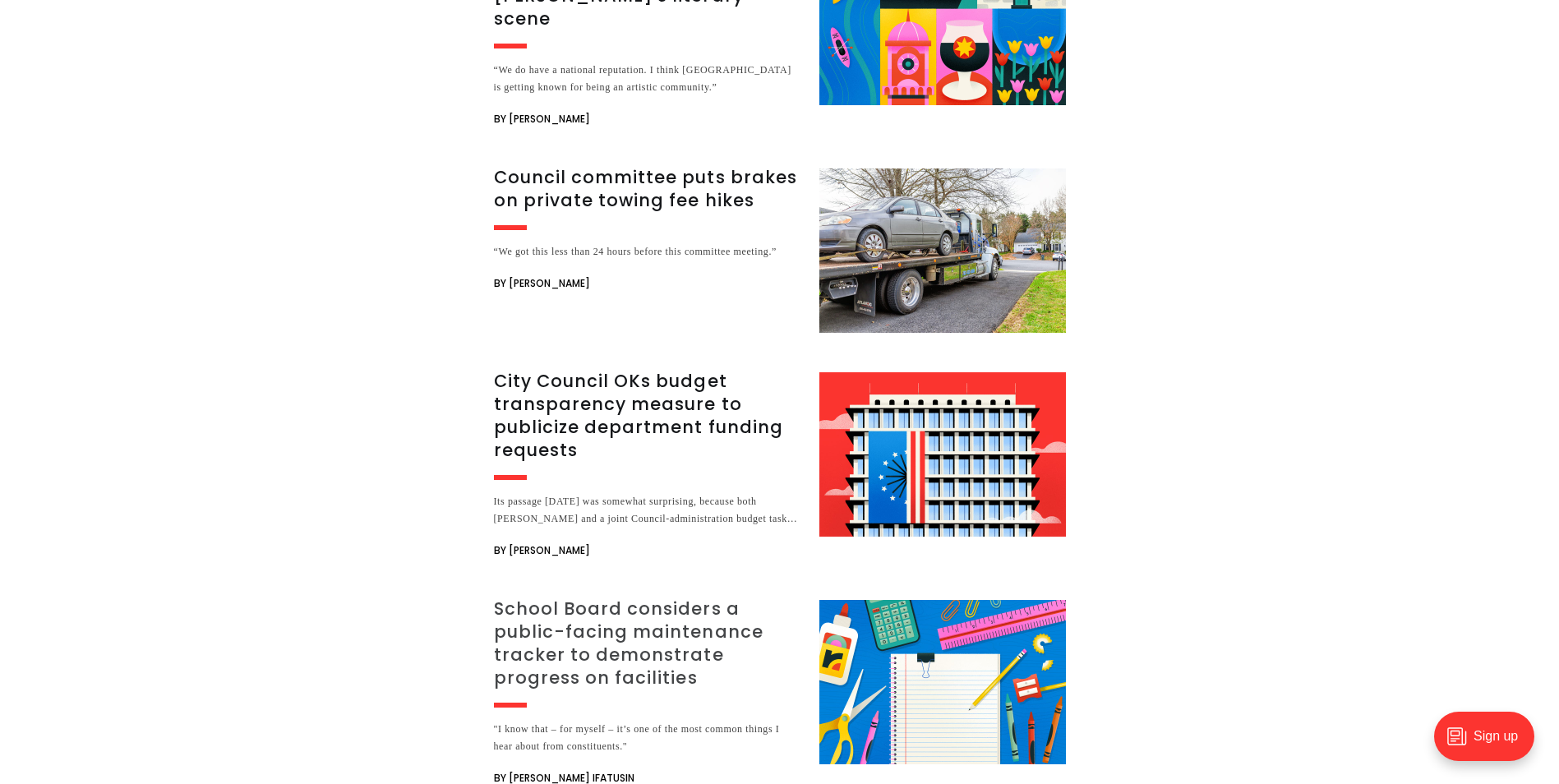
click at [646, 597] on h3 "School Board considers a public-facing maintenance tracker to demonstrate progr…" at bounding box center [646, 643] width 305 height 92
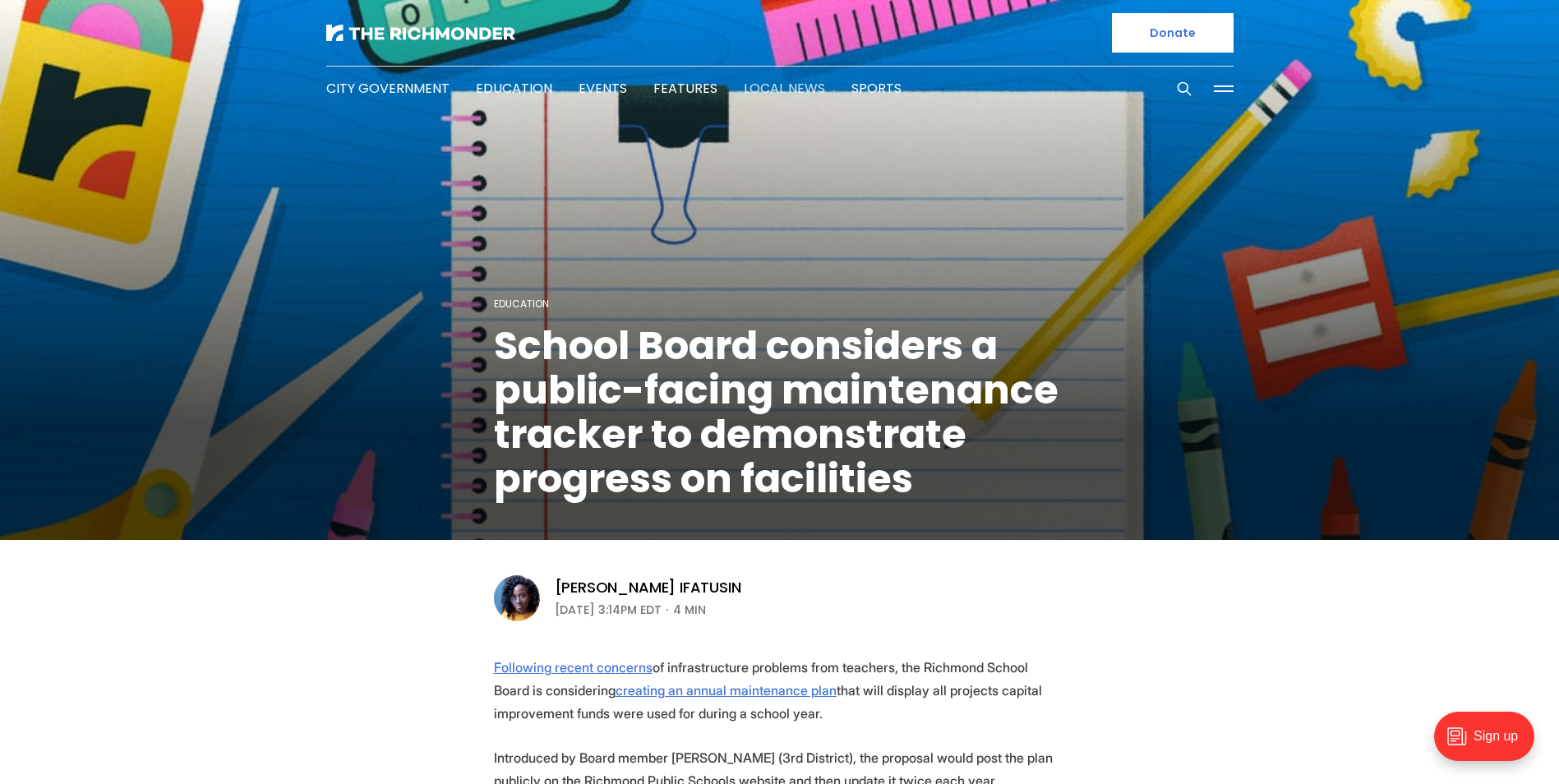
click at [793, 84] on link "Local News" at bounding box center [784, 88] width 81 height 19
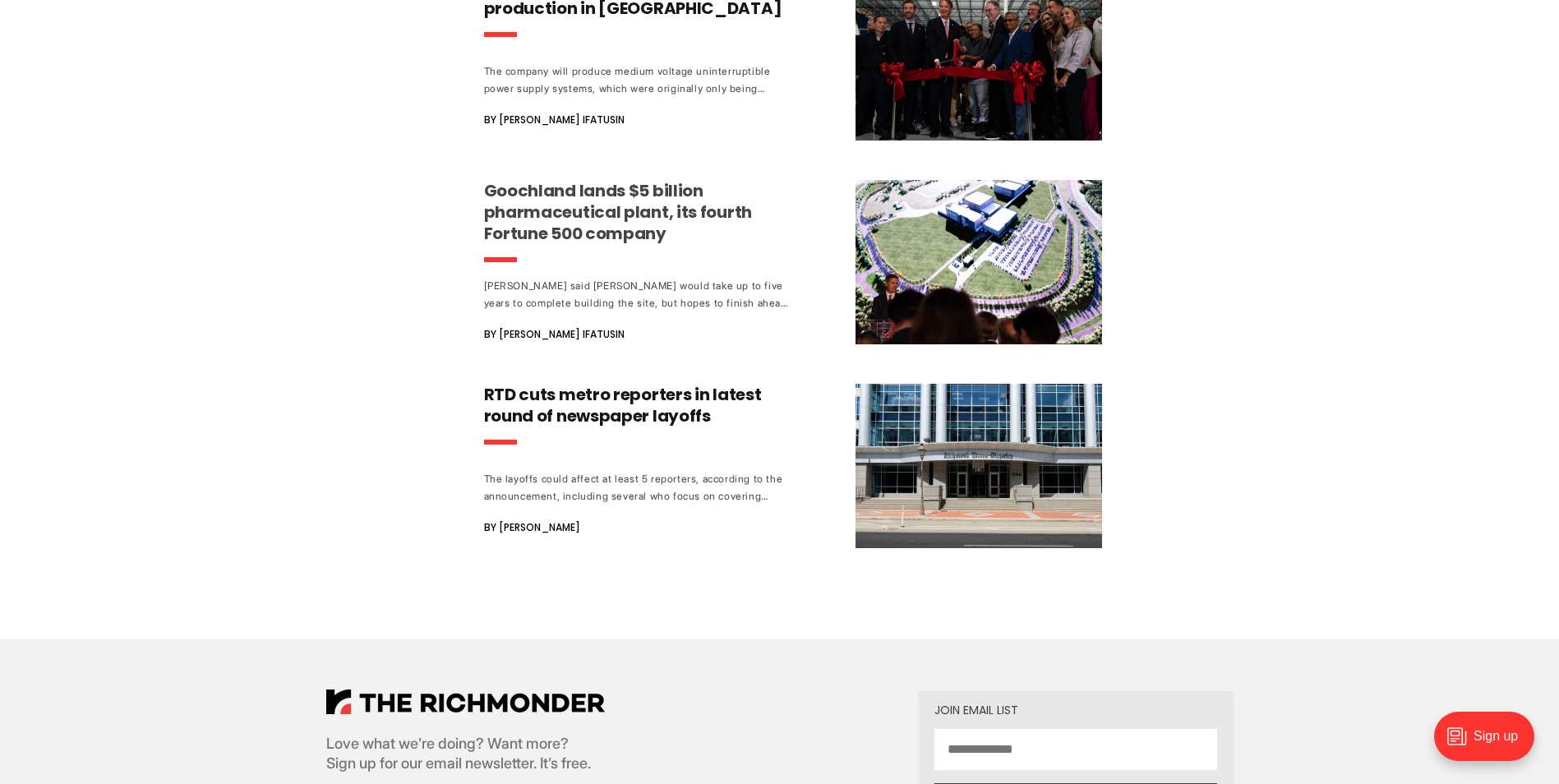
scroll to position [1643, 0]
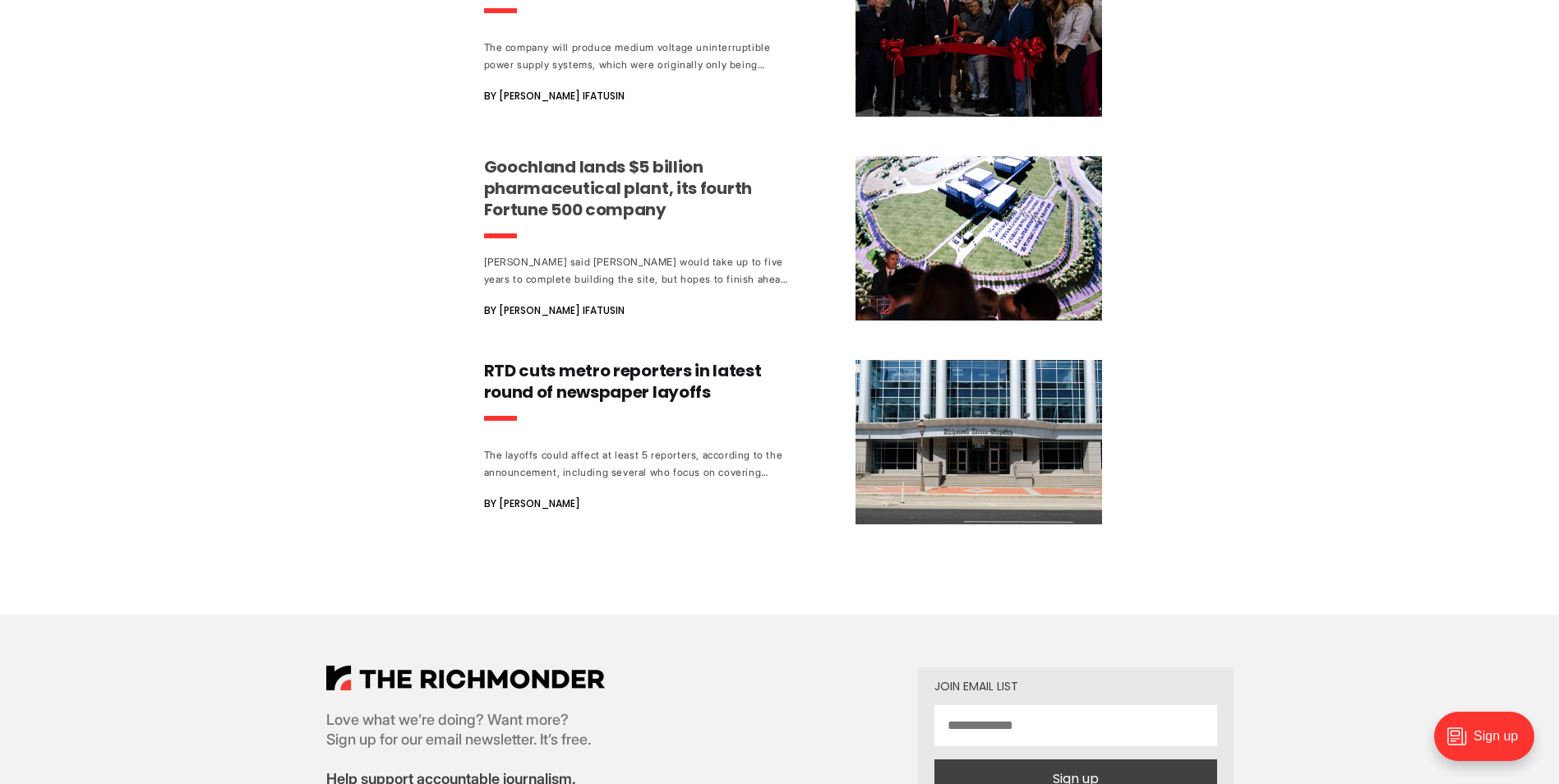
click at [629, 156] on h3 "Goochland lands $5 billion pharmaceutical plant, its fourth Fortune 500 company" at bounding box center [636, 188] width 305 height 64
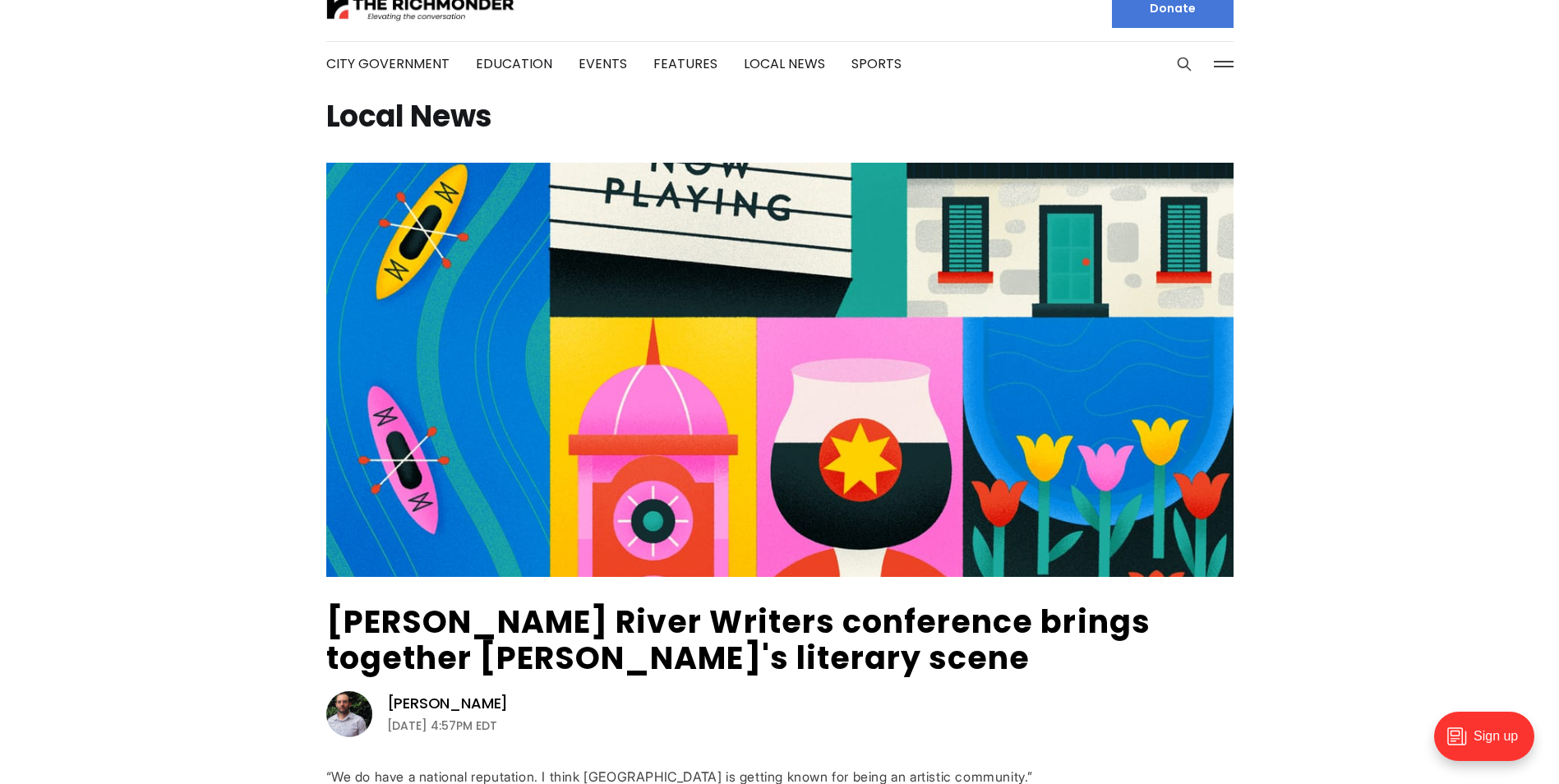
scroll to position [0, 0]
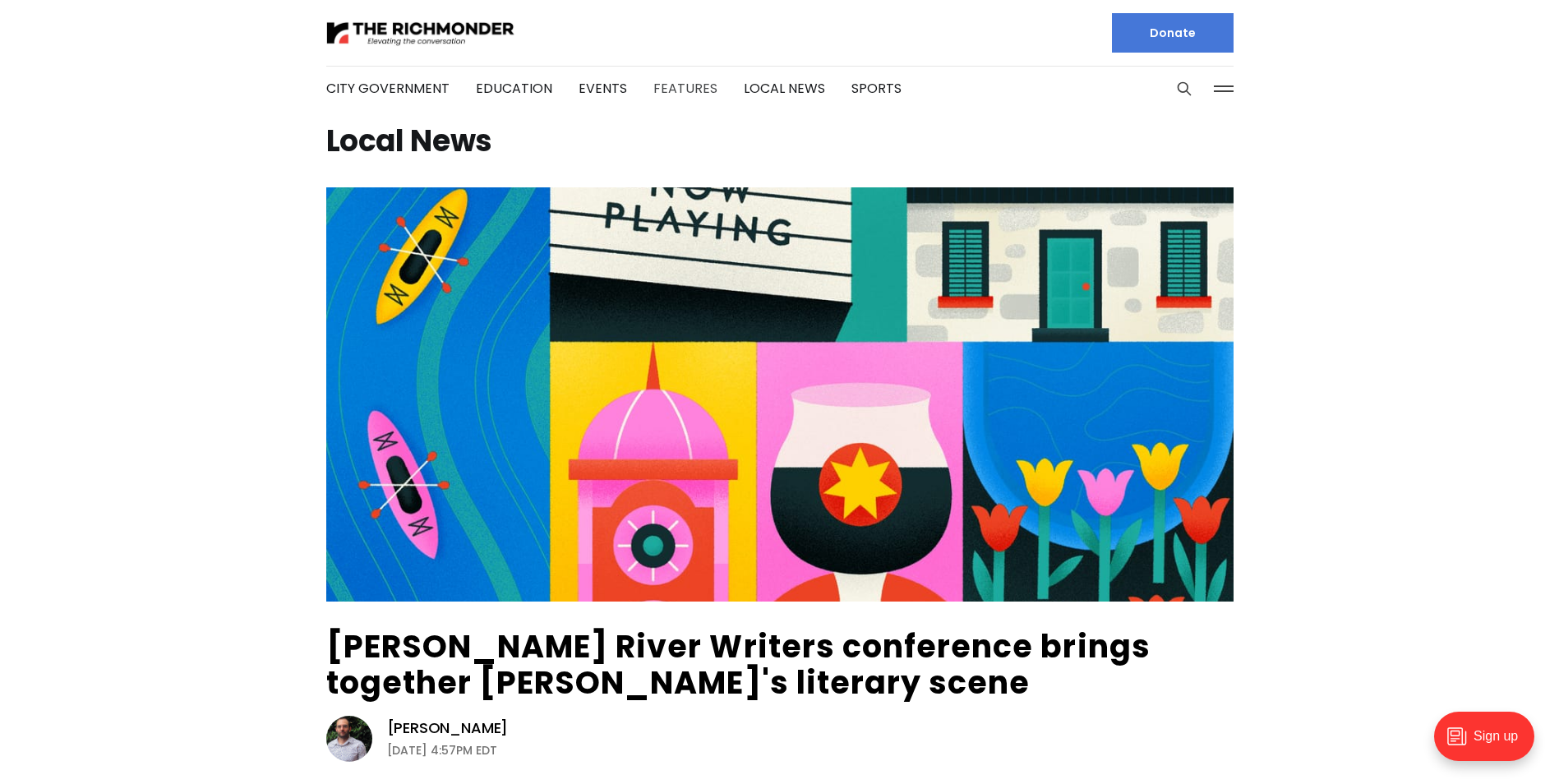
click at [684, 87] on link "Features" at bounding box center [685, 88] width 64 height 19
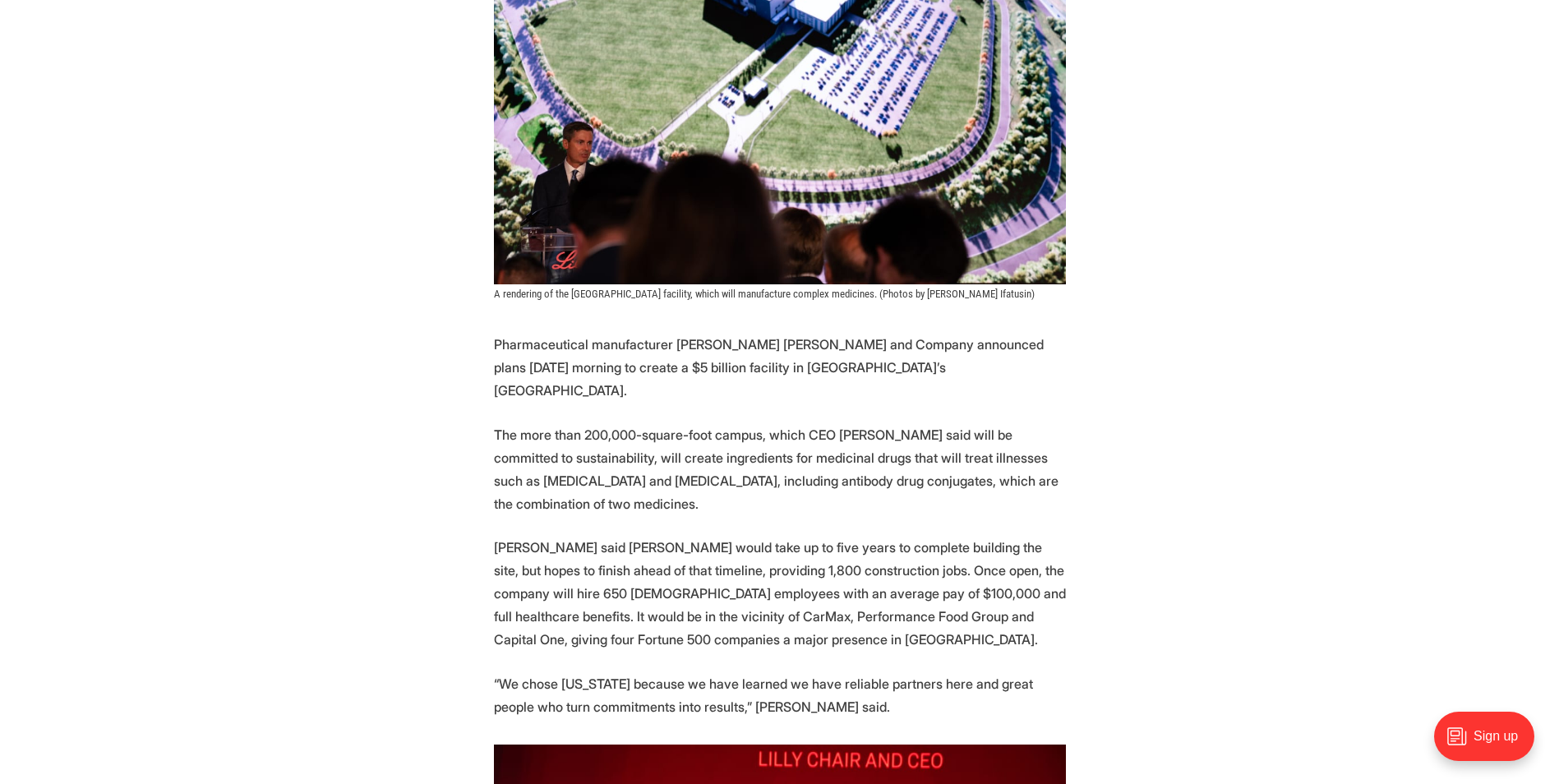
scroll to position [493, 0]
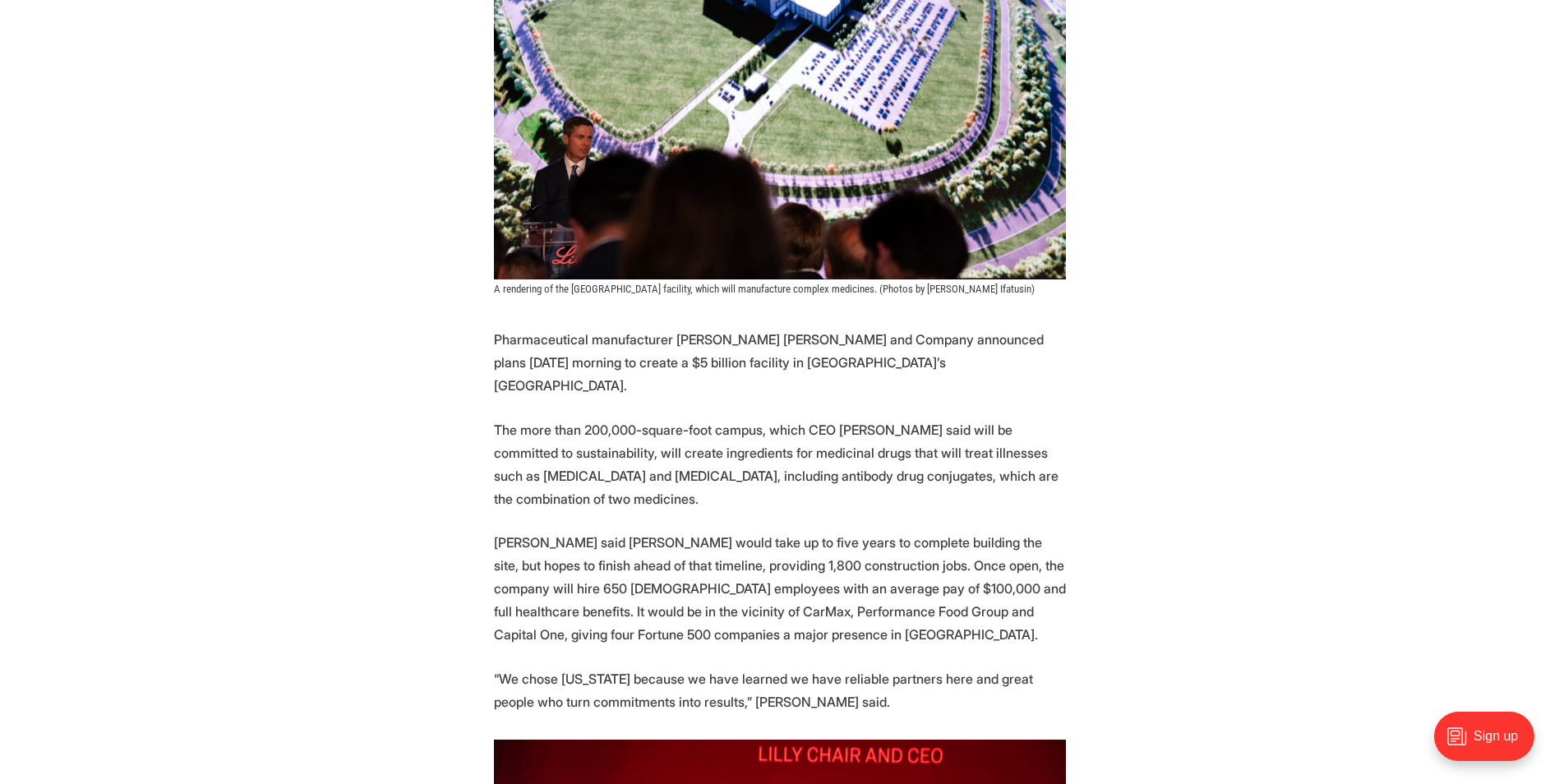
click at [891, 347] on p "Pharmaceutical manufacturer [PERSON_NAME] [PERSON_NAME] and Company announced p…" at bounding box center [780, 362] width 572 height 69
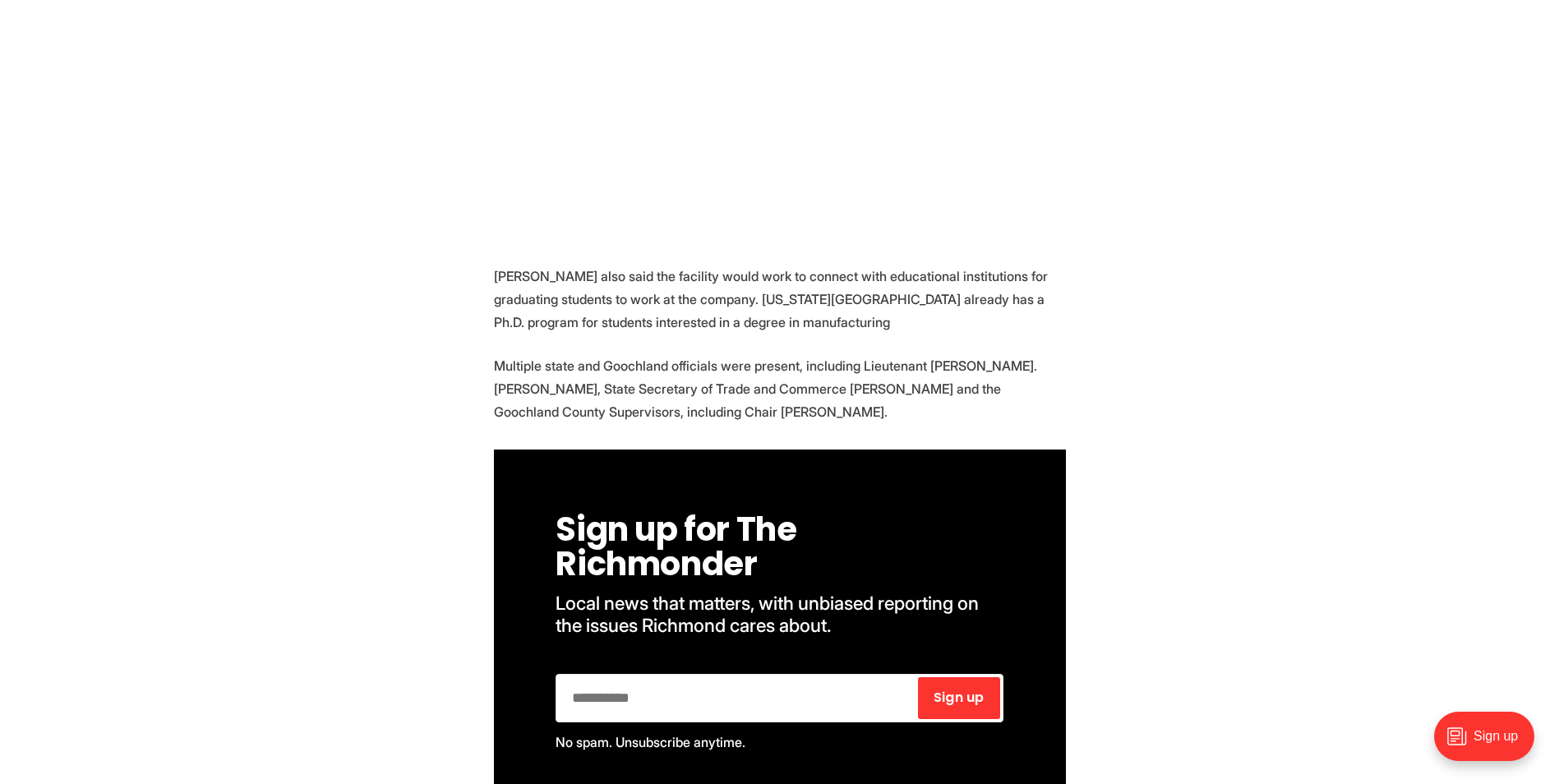
scroll to position [2054, 0]
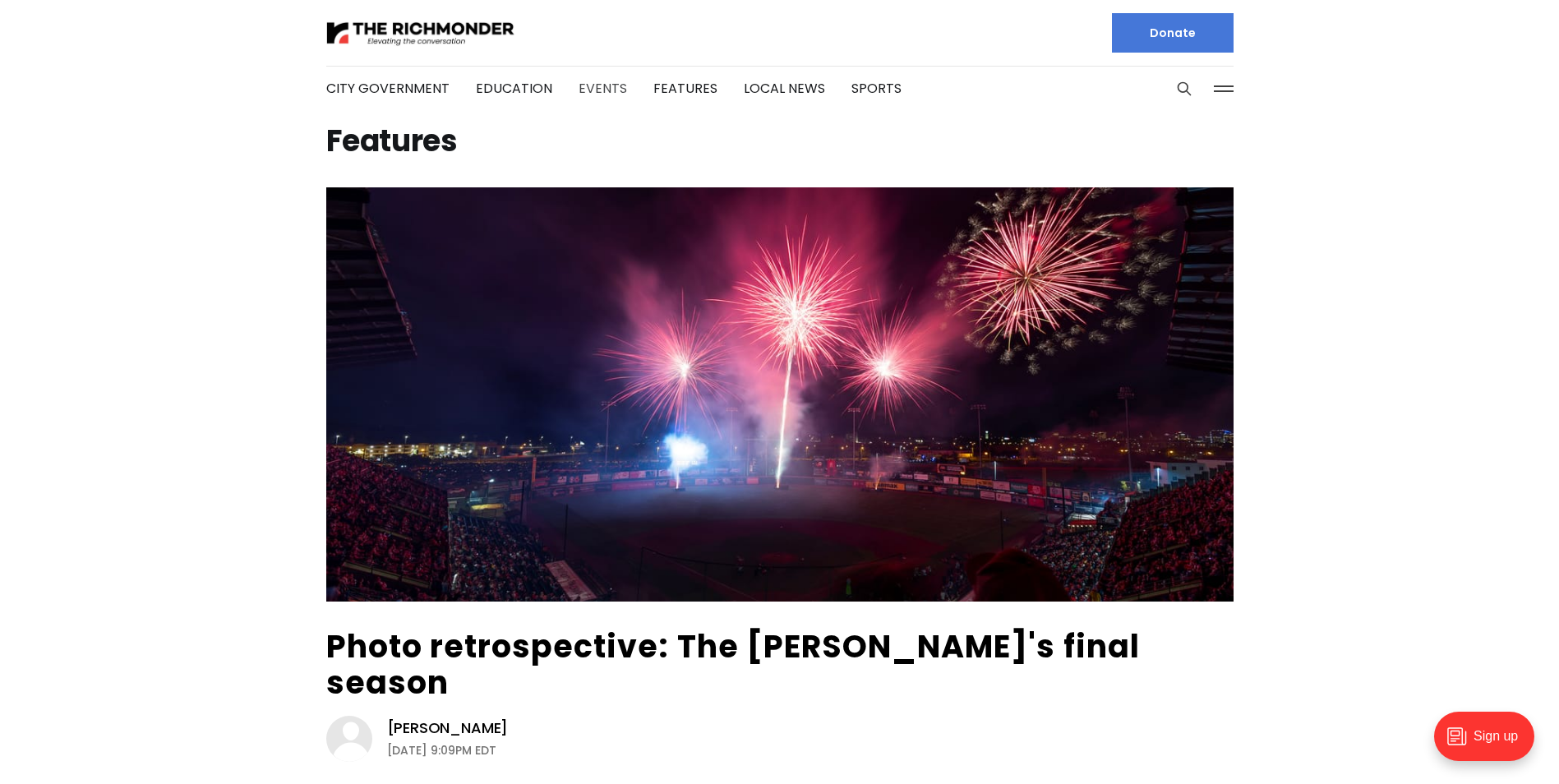
click at [600, 88] on link "Events" at bounding box center [602, 88] width 49 height 19
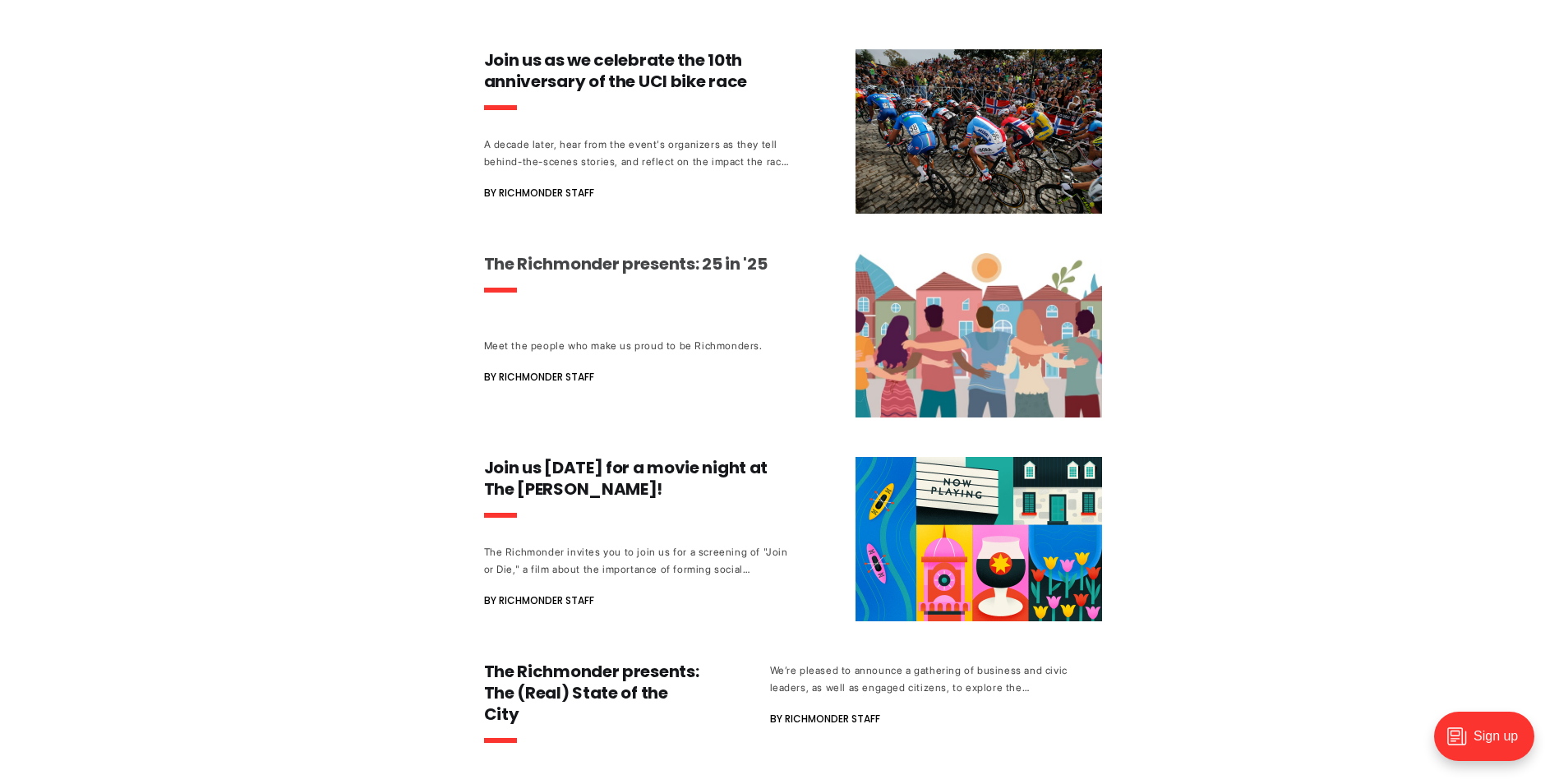
scroll to position [328, 0]
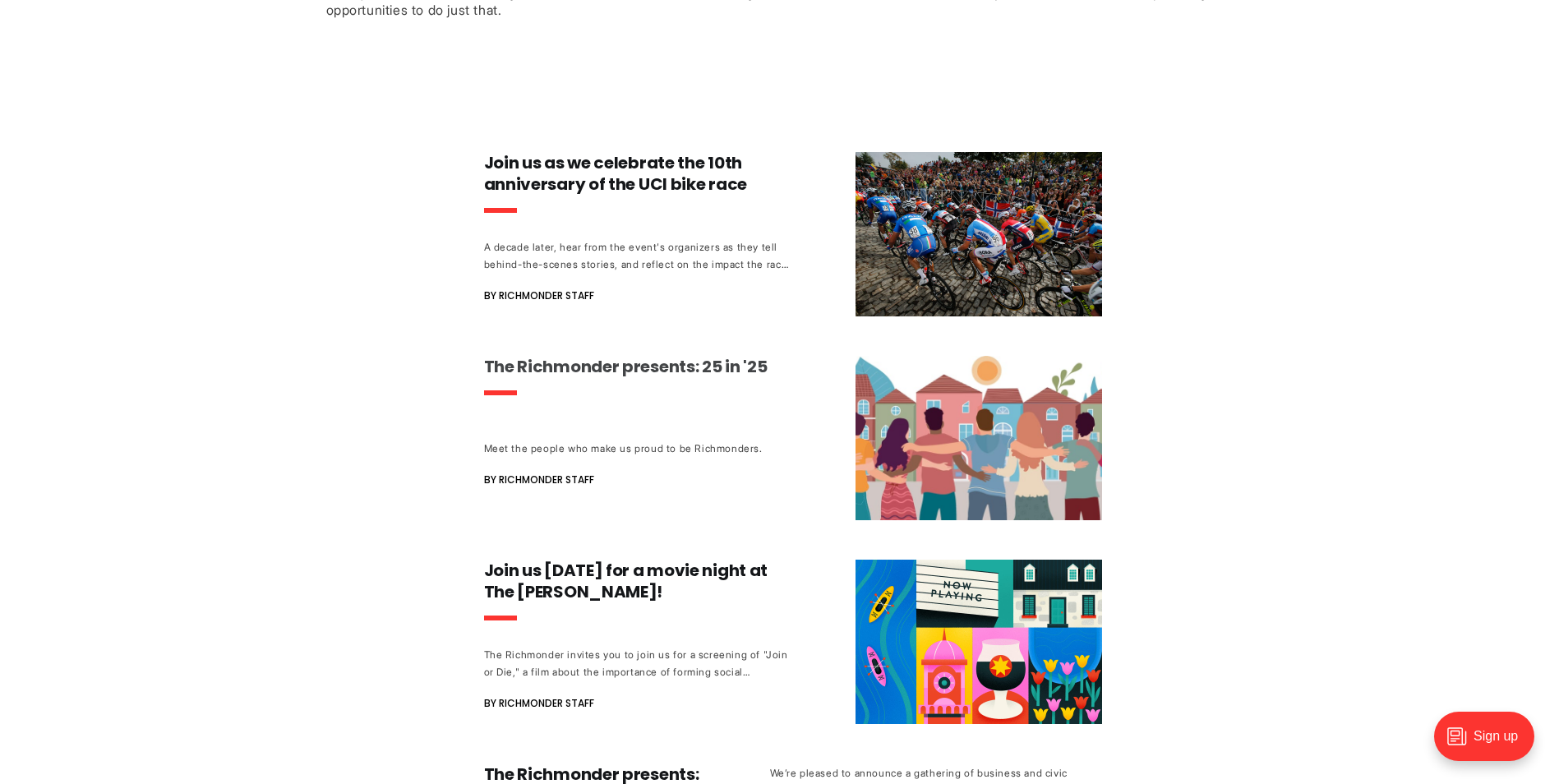
click at [602, 368] on h3 "The Richmonder presents: 25 in '25" at bounding box center [636, 367] width 305 height 21
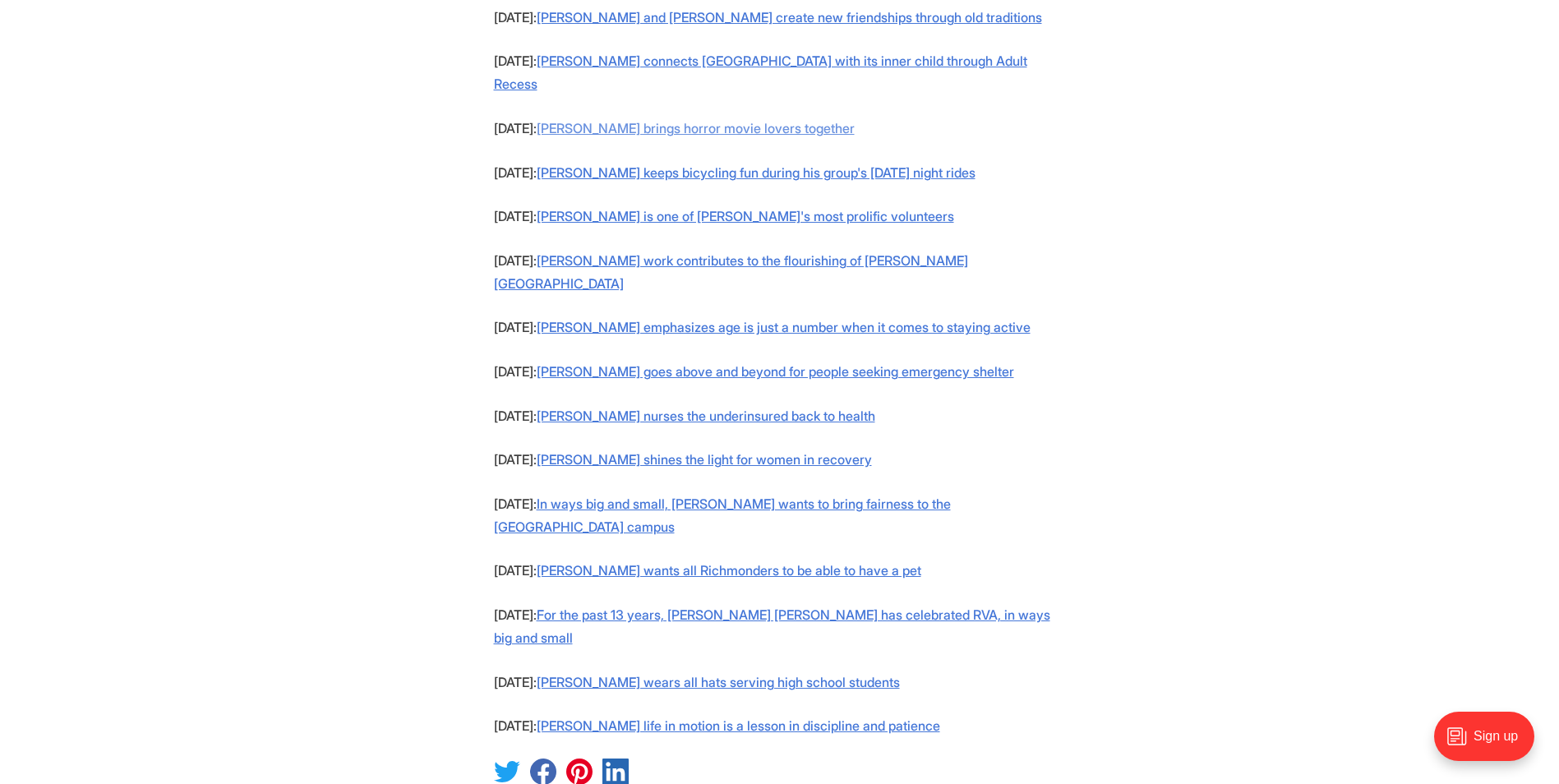
scroll to position [1807, 0]
